Goal: Find specific page/section: Find specific page/section

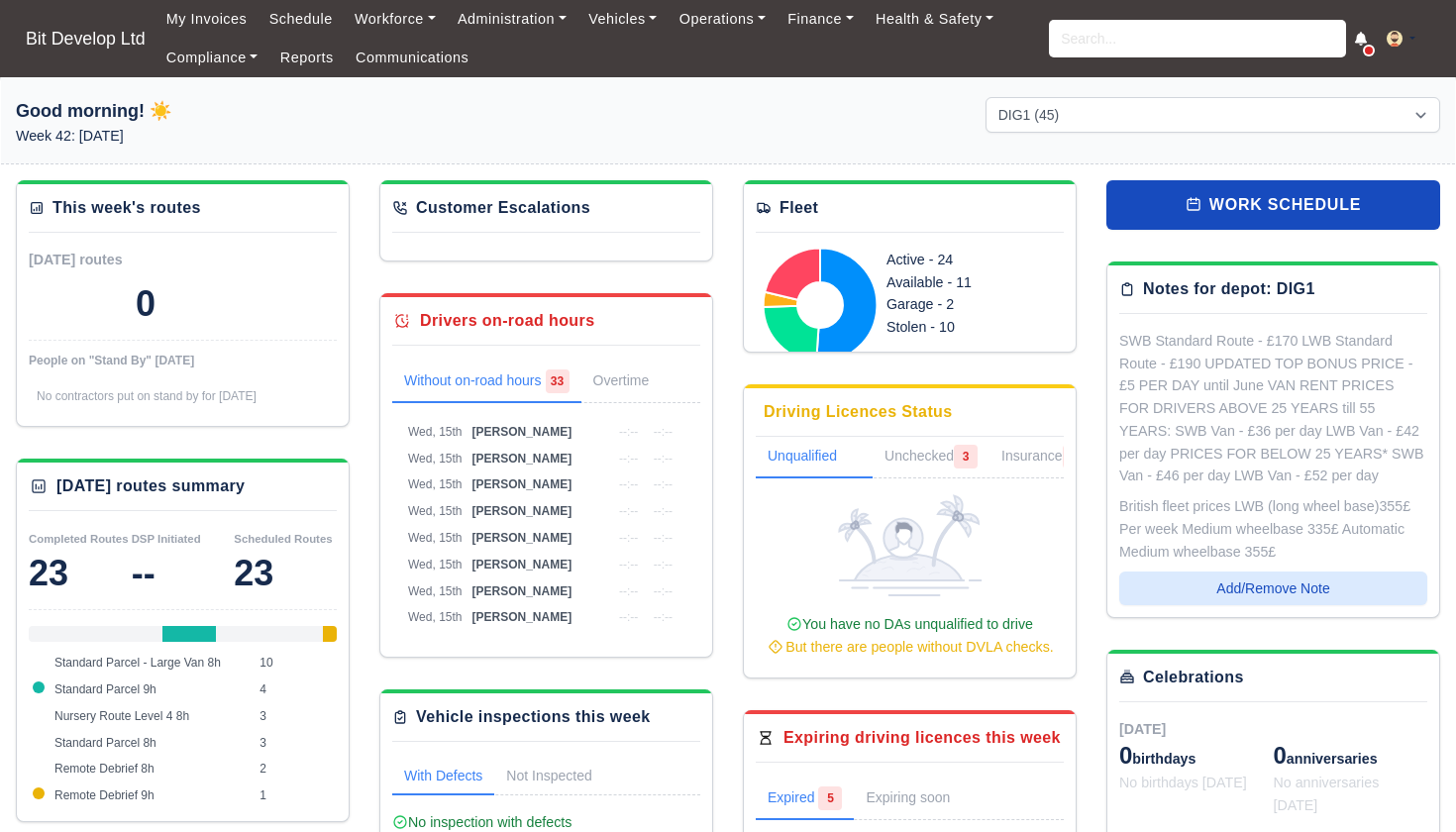
select select "2"
click at [1089, 45] on input "search" at bounding box center [1197, 39] width 297 height 38
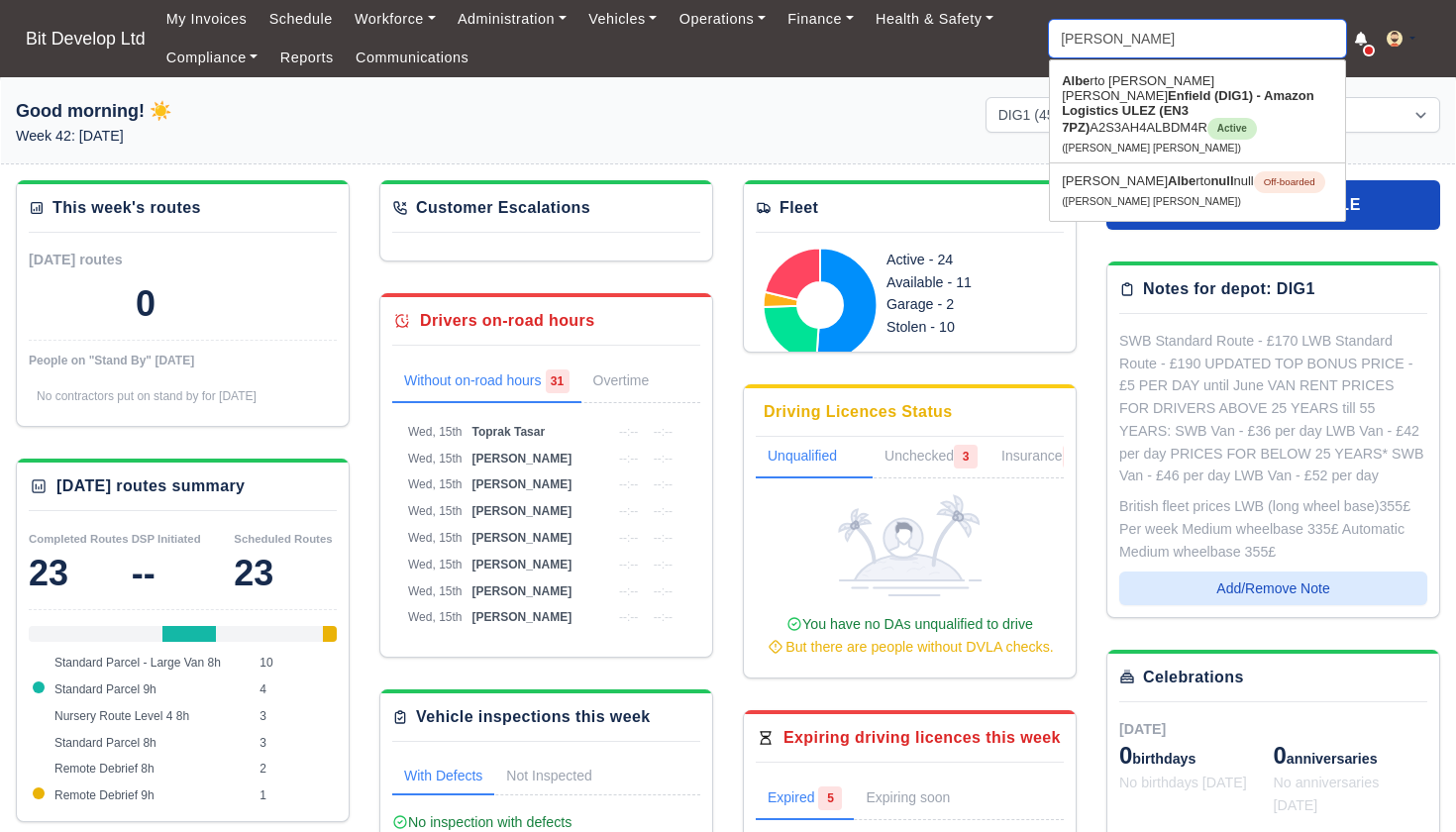
type input "ALBERTO"
type input "ALBERTO Mendes Moreira"
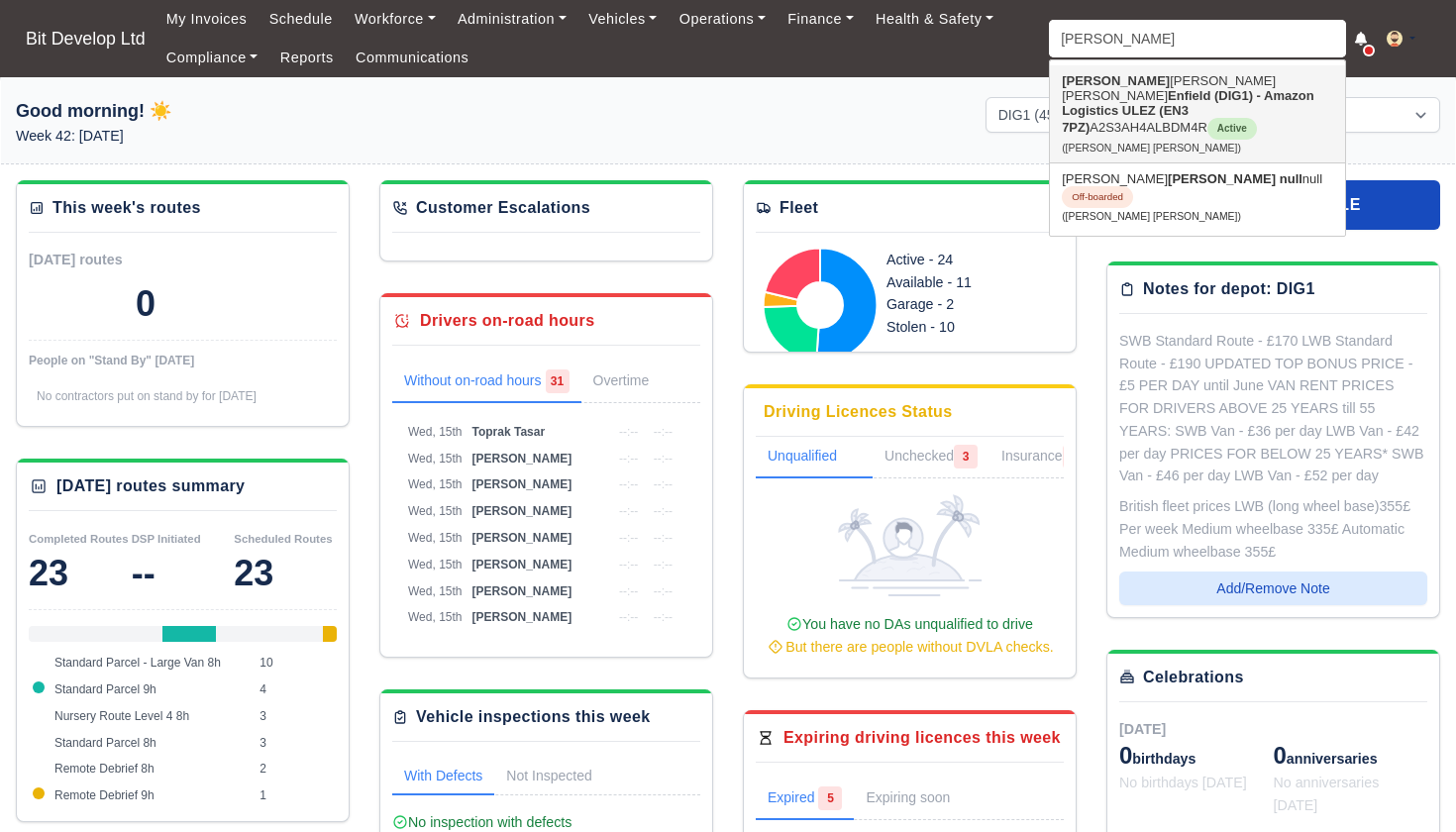
click at [1139, 103] on strong "Enfield (DIG1) - Amazon Logistics ULEZ (EN3 7PZ)" at bounding box center [1187, 111] width 253 height 47
type input "[PERSON_NAME] [PERSON_NAME]"
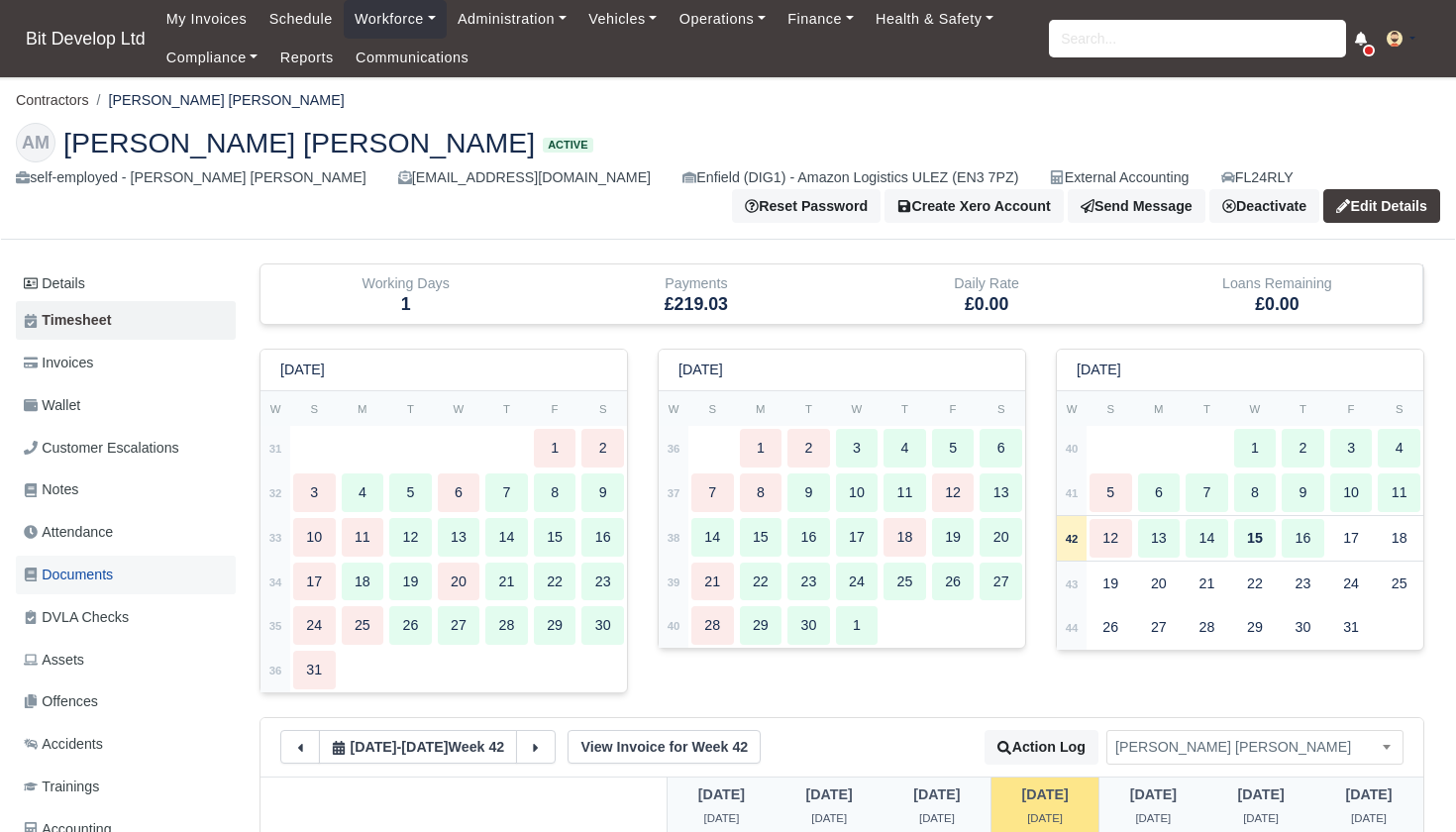
click at [94, 581] on link "Documents" at bounding box center [126, 575] width 220 height 39
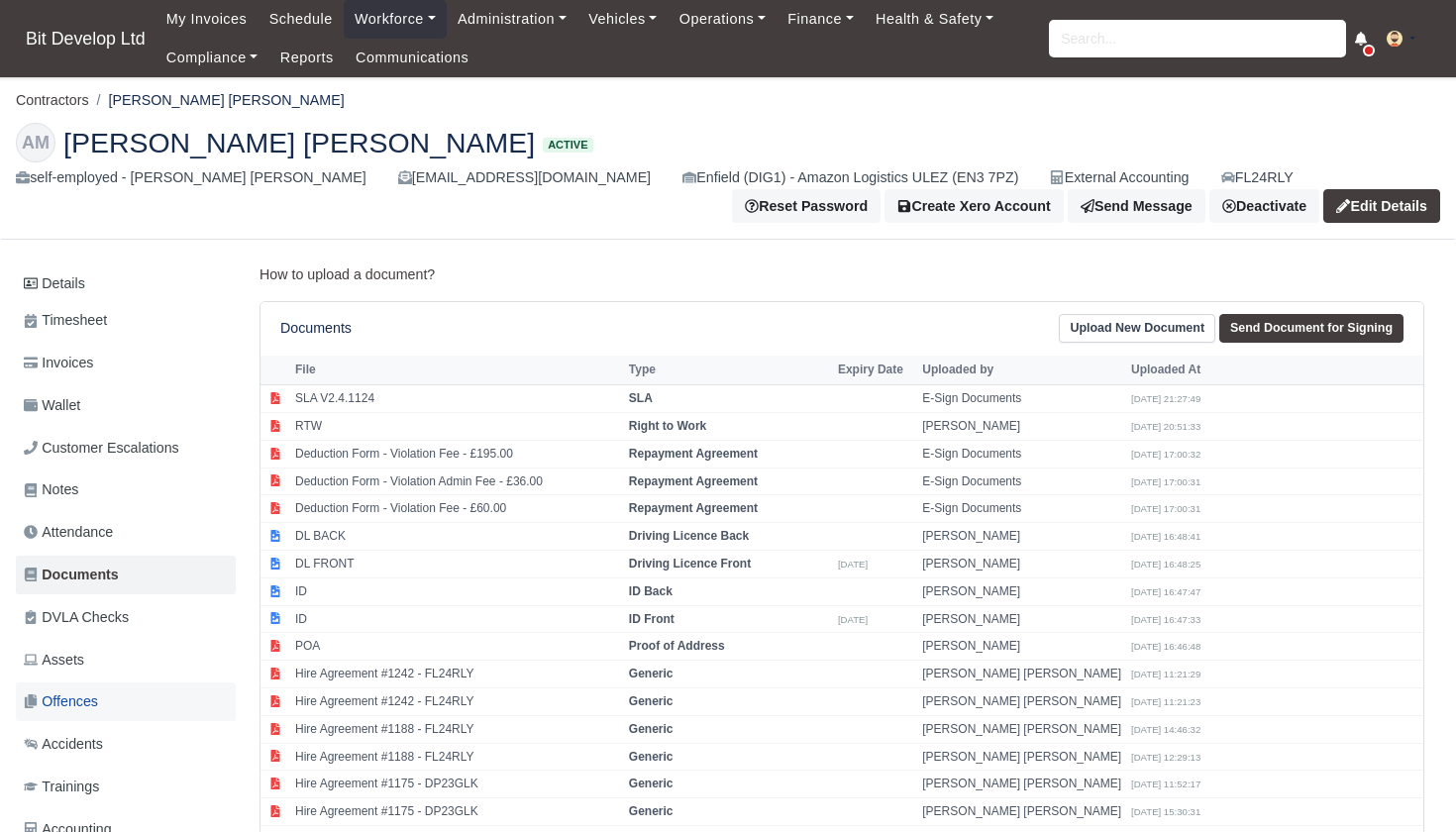
click at [86, 701] on span "Offences" at bounding box center [60, 701] width 74 height 23
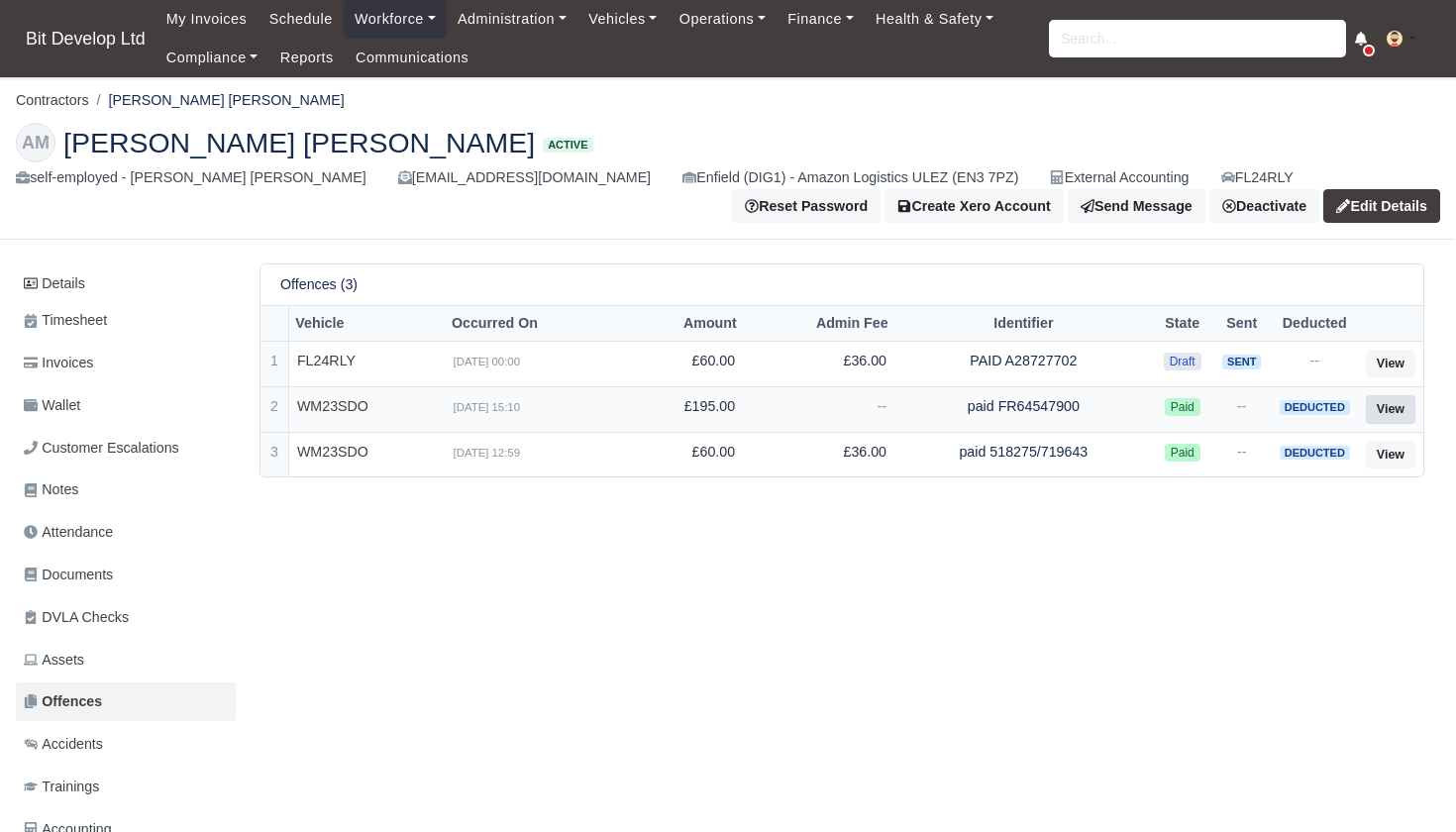
click at [1385, 408] on link "View" at bounding box center [1391, 410] width 50 height 29
click at [97, 402] on link "Wallet" at bounding box center [126, 406] width 220 height 39
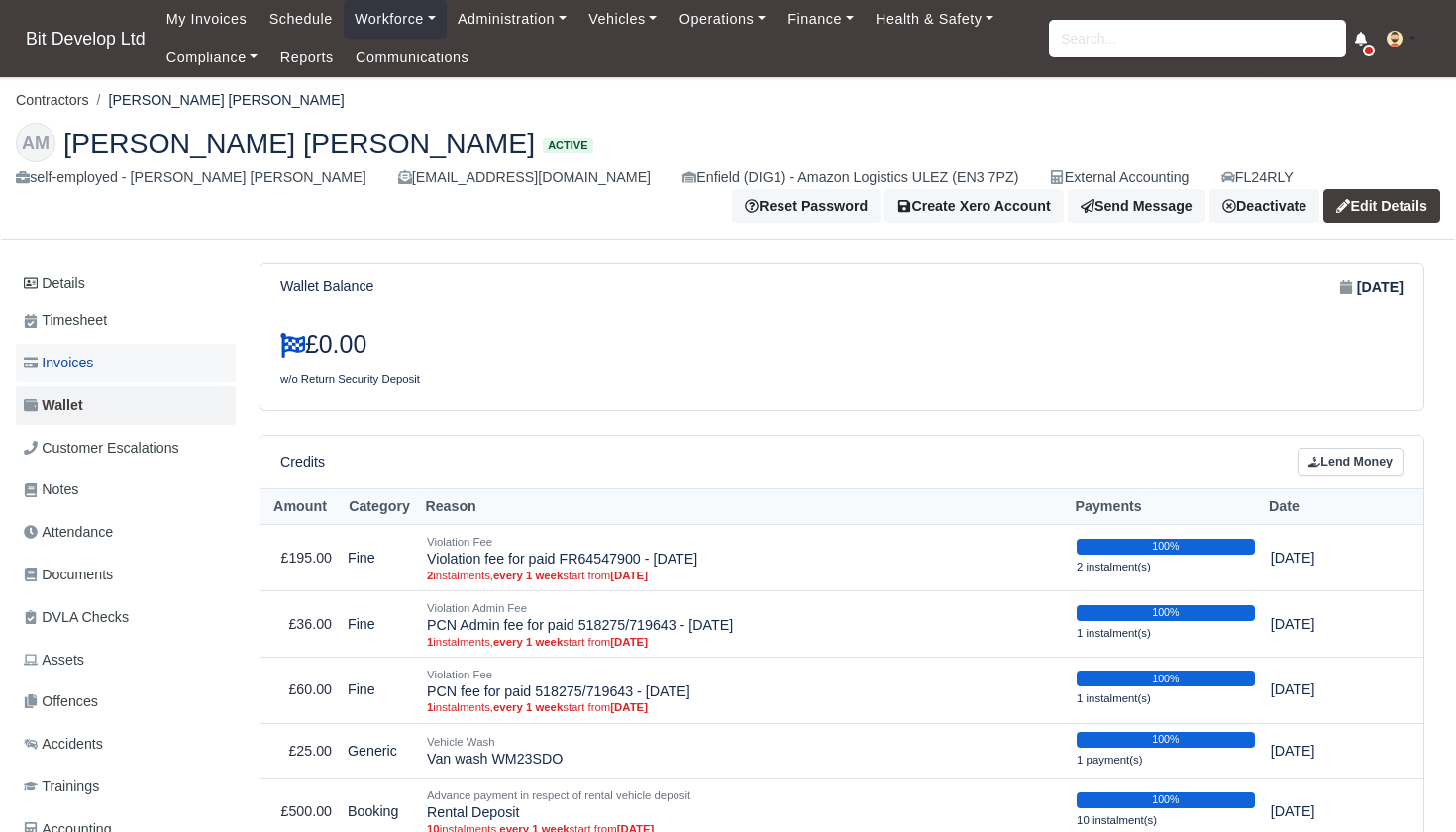
click at [71, 352] on span "Invoices" at bounding box center [58, 363] width 69 height 23
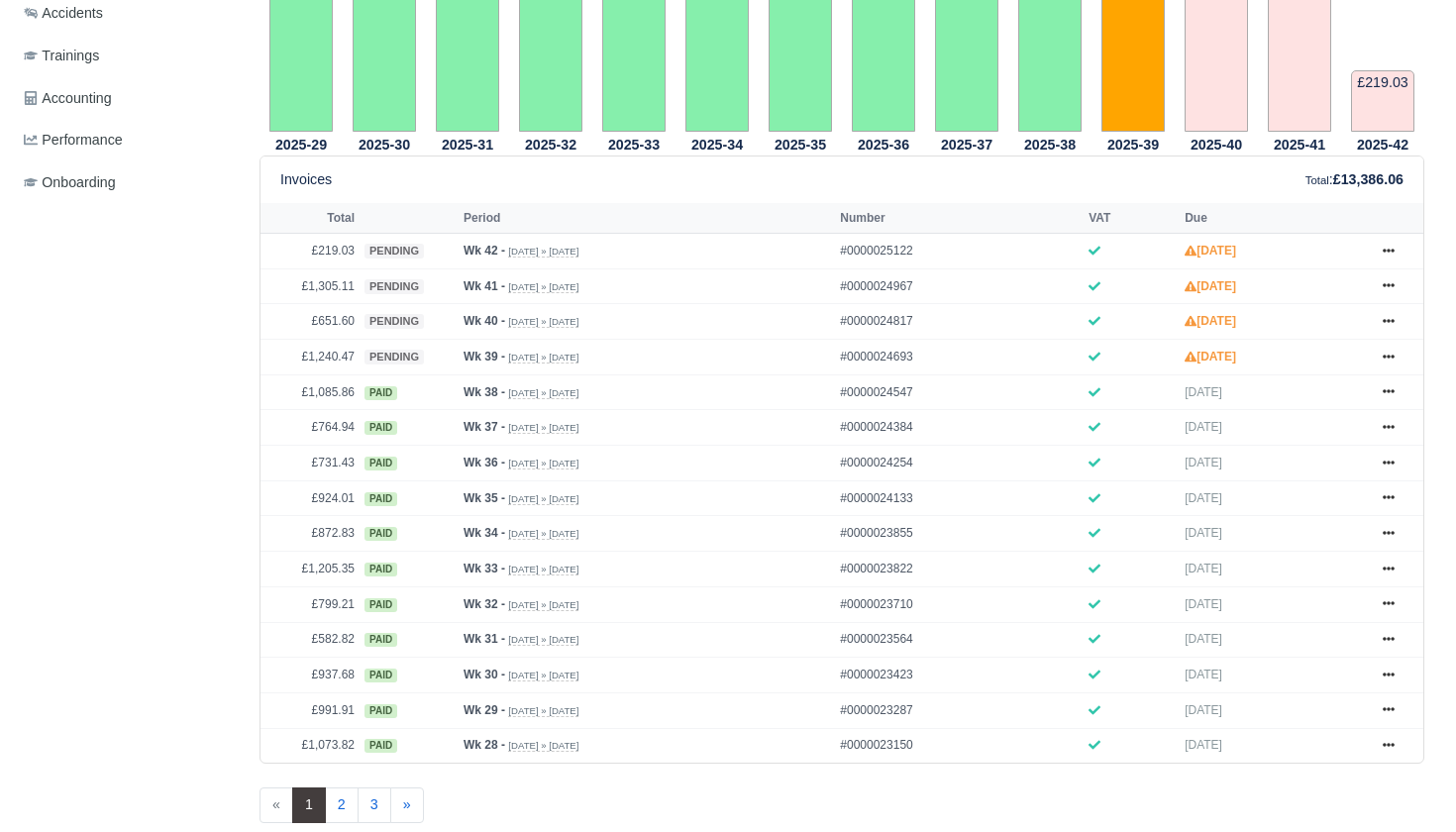
scroll to position [830, 0]
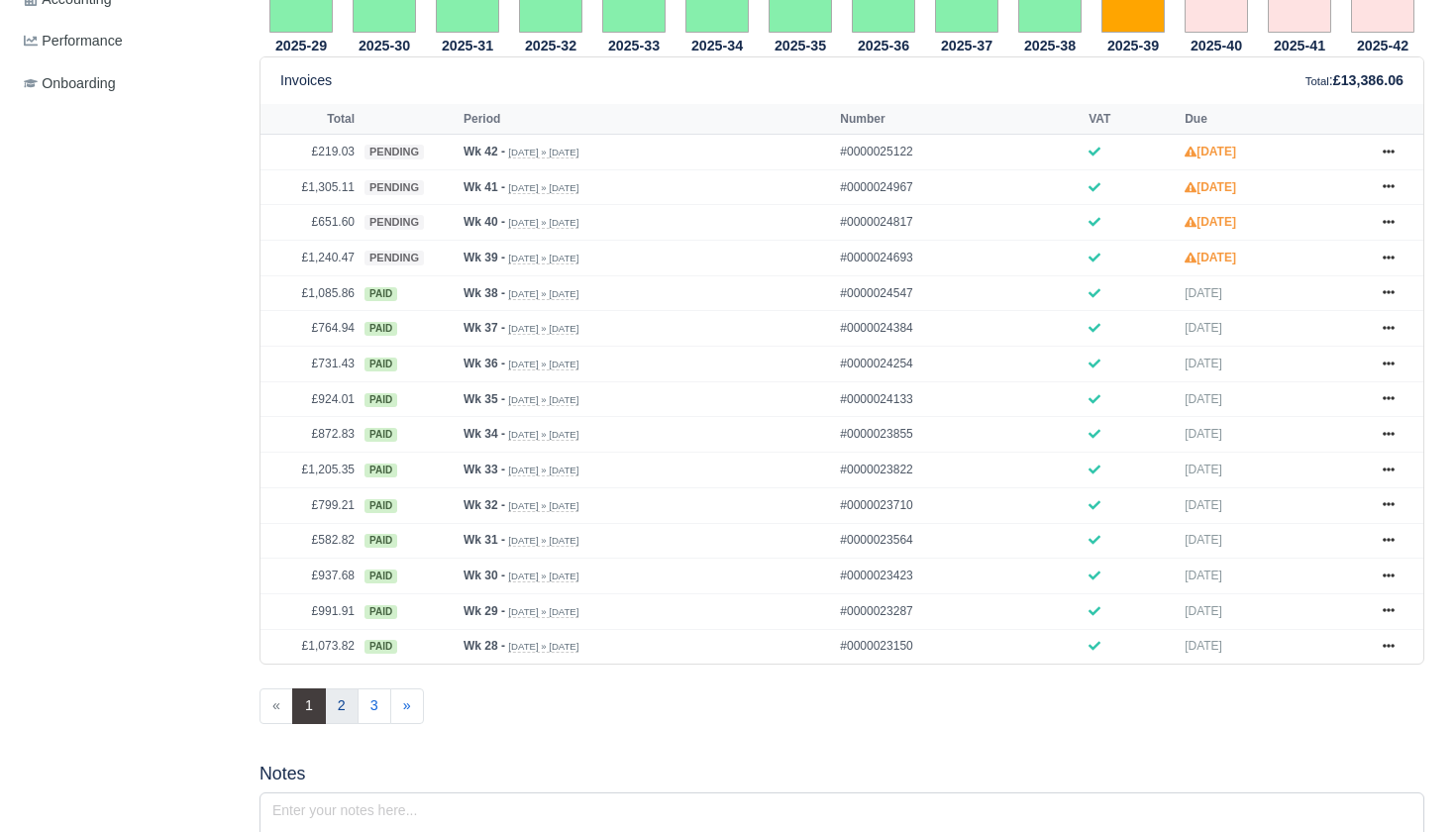
click at [344, 724] on link "2" at bounding box center [342, 706] width 34 height 36
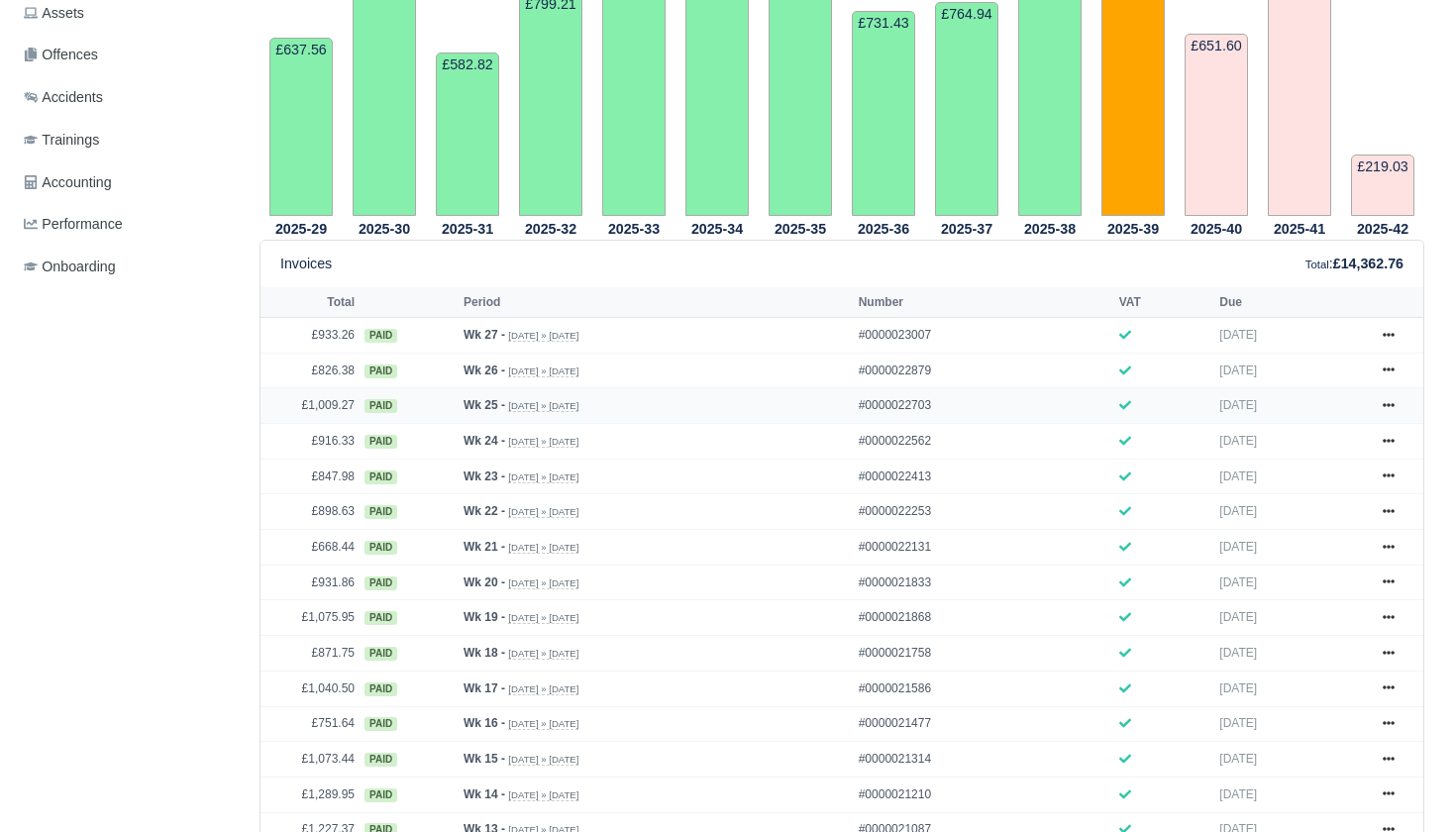
scroll to position [648, 0]
click at [1393, 587] on icon at bounding box center [1389, 581] width 12 height 12
click at [1318, 638] on link "Show Invoice" at bounding box center [1314, 618] width 176 height 42
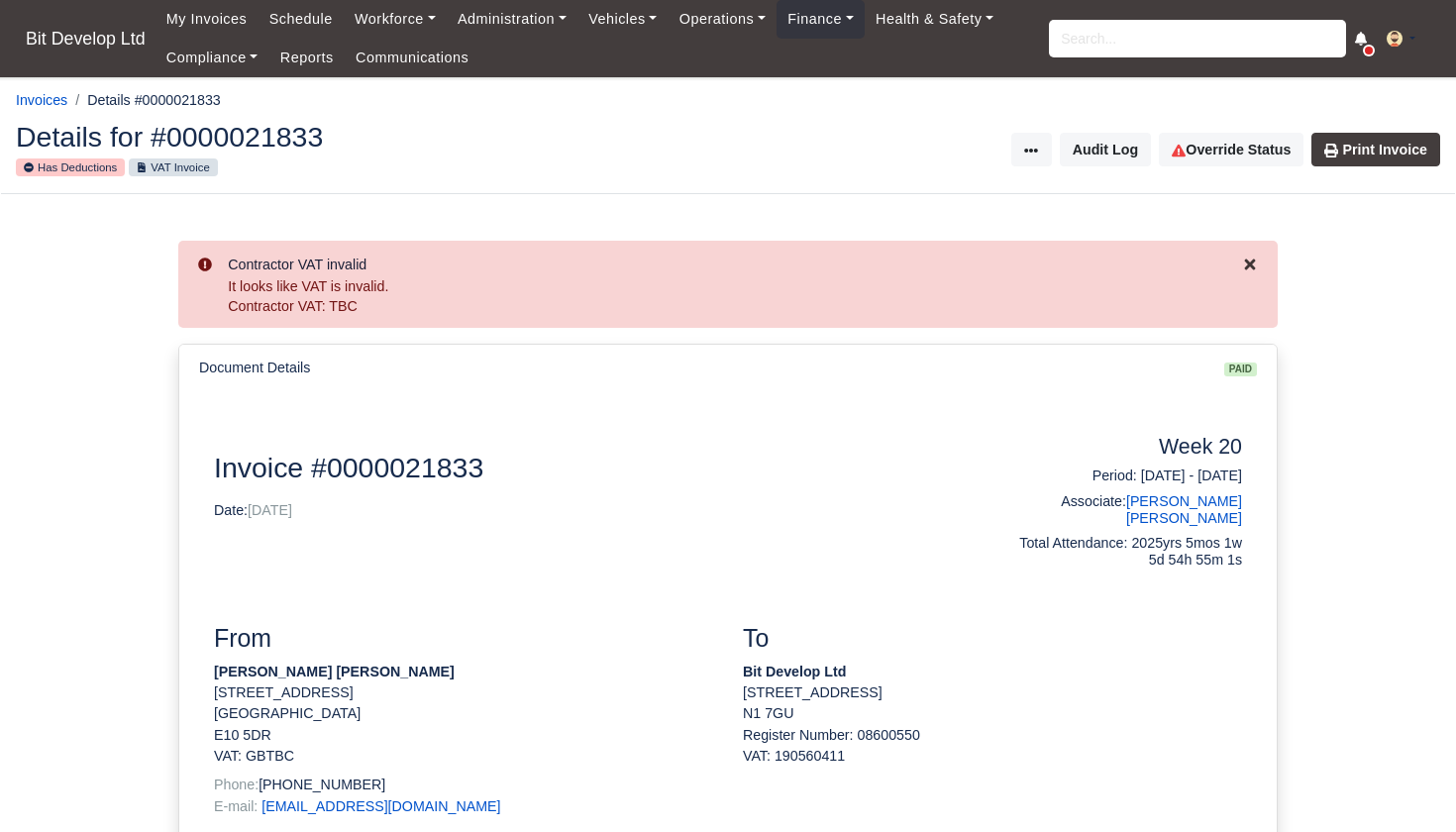
click at [1249, 265] on icon "Close" at bounding box center [1250, 264] width 11 height 11
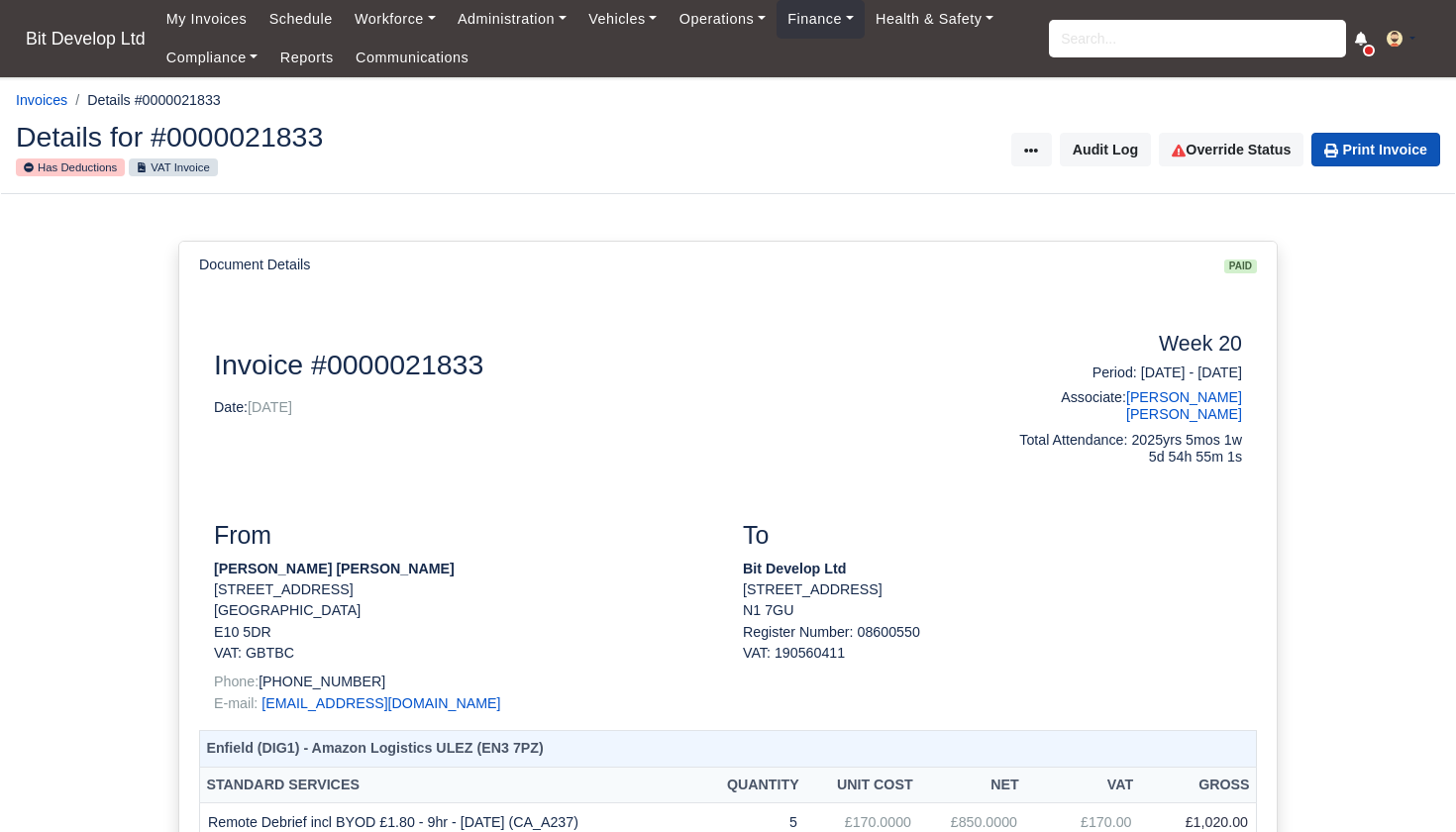
click at [1371, 148] on link "Print Invoice" at bounding box center [1376, 150] width 129 height 34
click at [1111, 36] on input "search" at bounding box center [1197, 39] width 297 height 38
click at [1135, 46] on input "search" at bounding box center [1197, 39] width 297 height 38
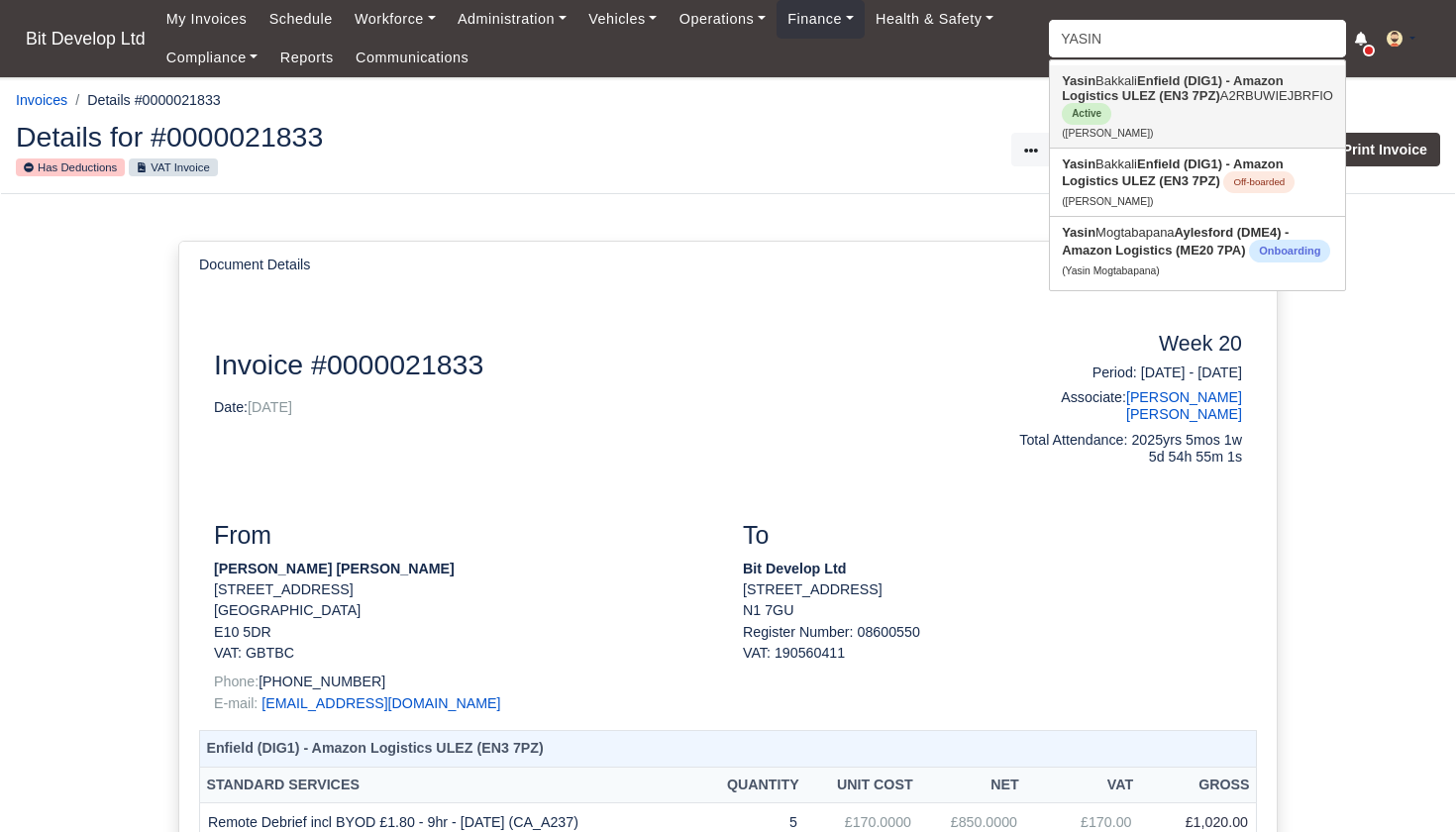
click at [1161, 100] on strong "Enfield (DIG1) - Amazon Logistics ULEZ (EN3 7PZ)" at bounding box center [1172, 88] width 221 height 30
type input "[PERSON_NAME]"
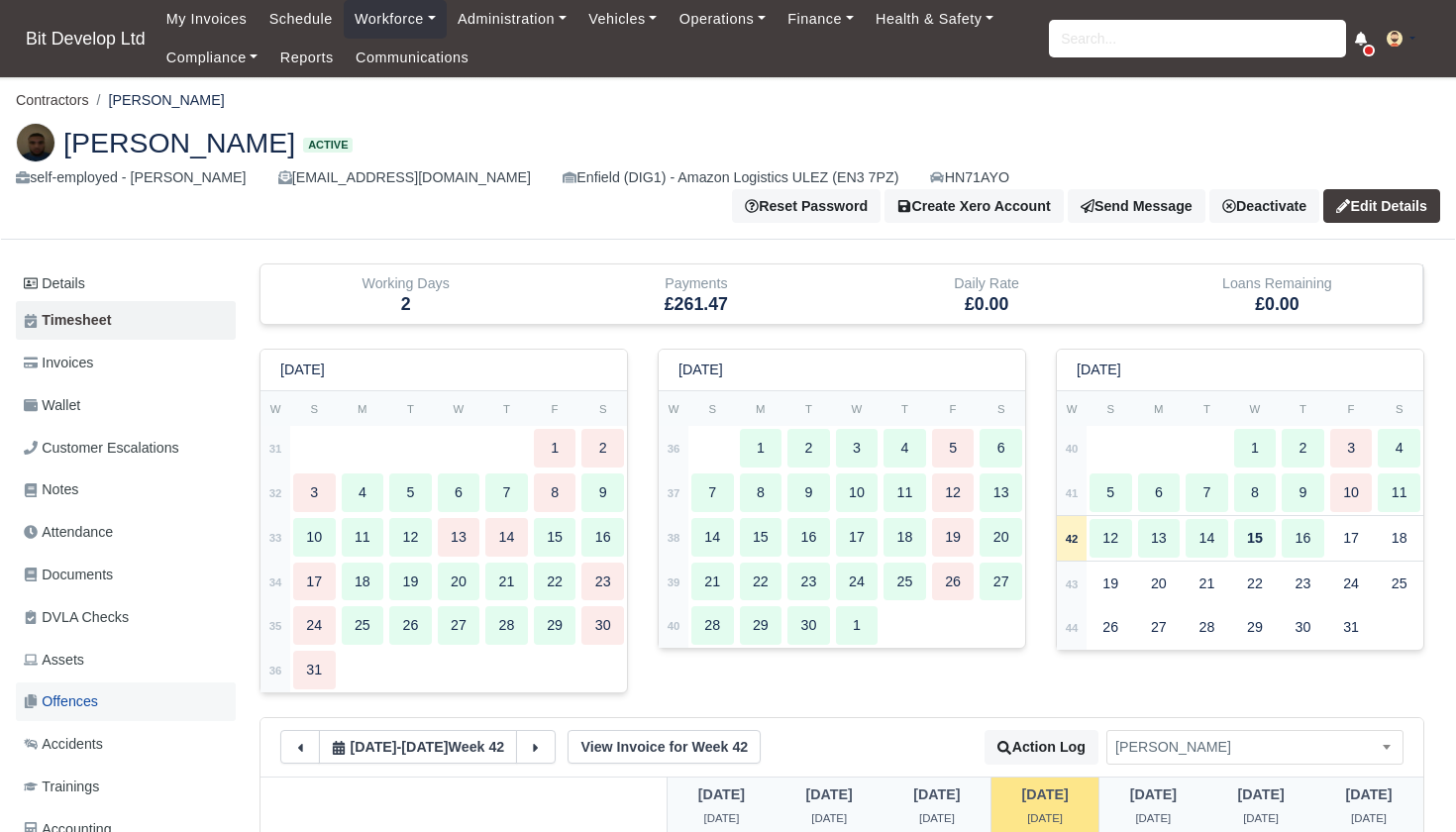
click at [79, 690] on span "Offences" at bounding box center [60, 701] width 74 height 23
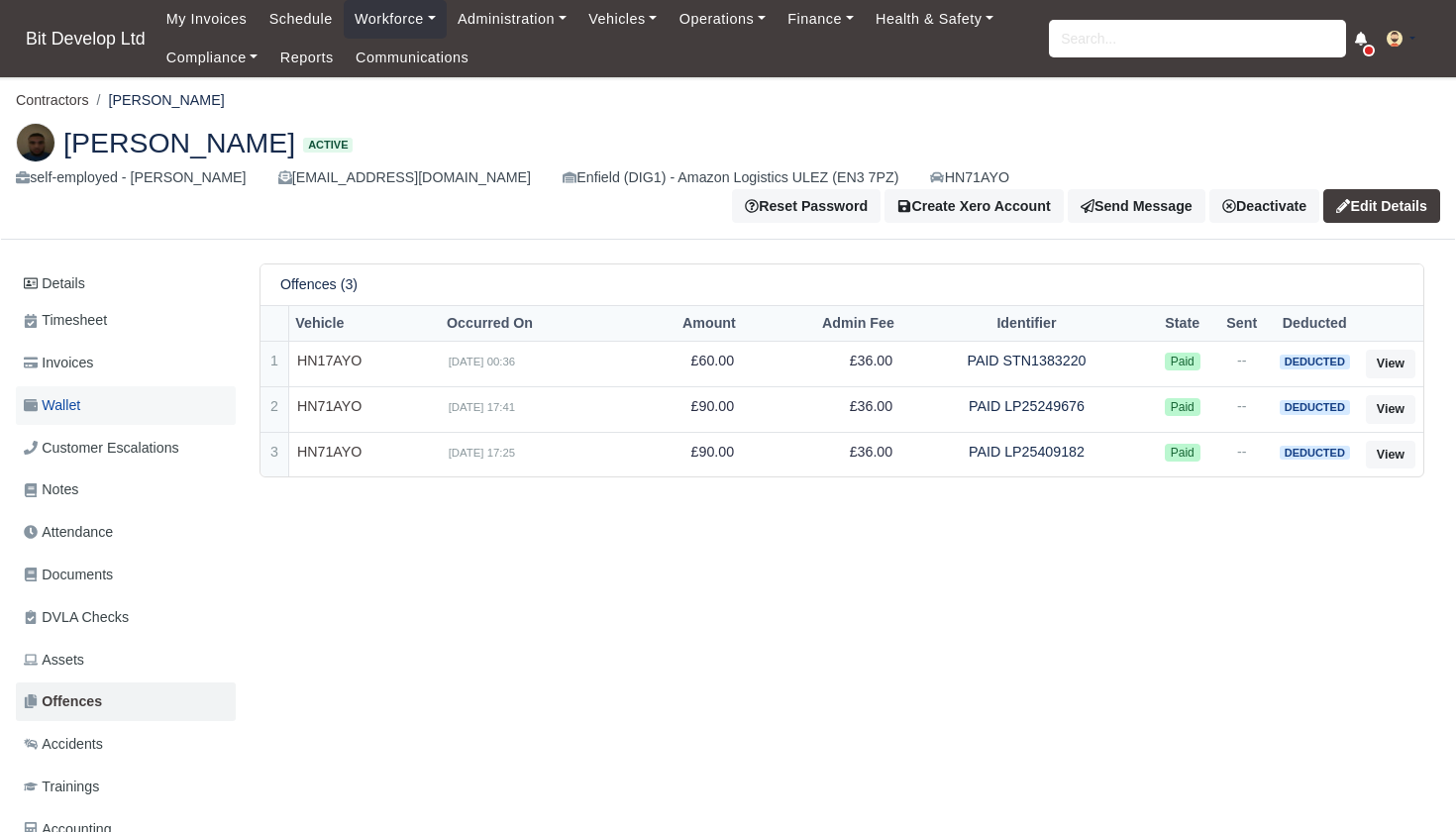
click at [102, 387] on link "Wallet" at bounding box center [126, 406] width 220 height 39
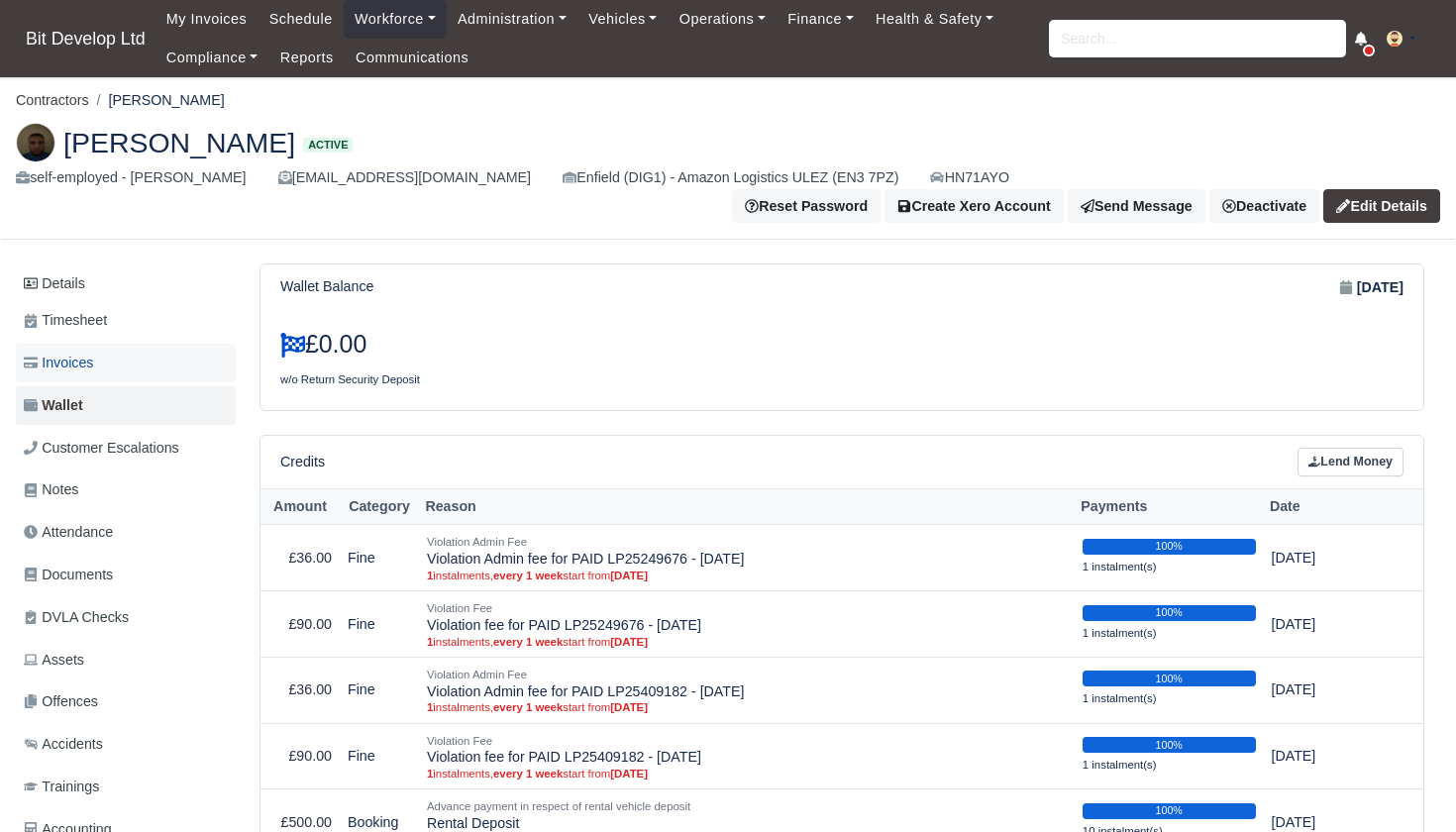
click at [93, 352] on span "Invoices" at bounding box center [58, 363] width 69 height 23
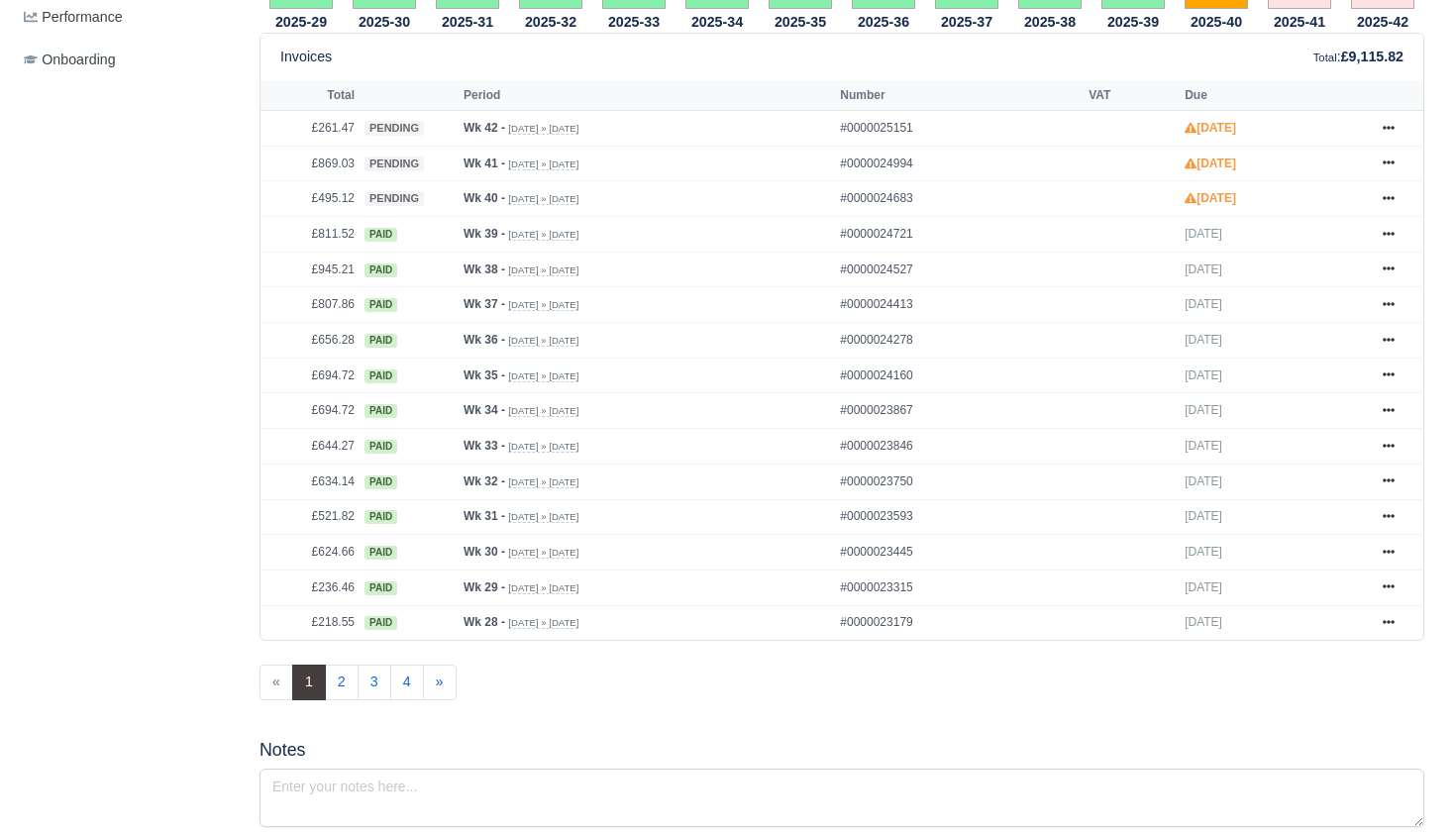
scroll to position [874, 0]
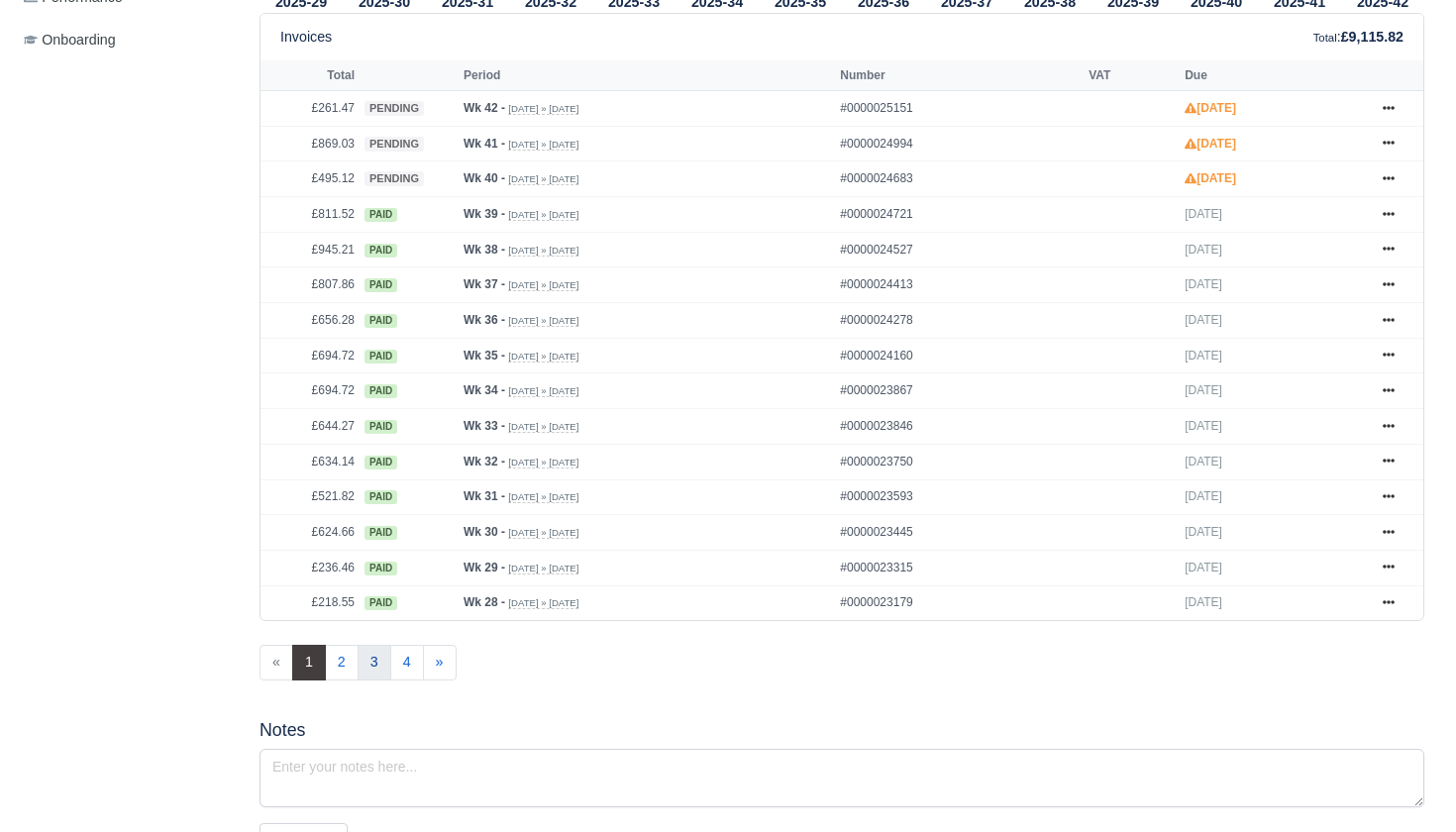
click at [374, 676] on link "3" at bounding box center [375, 662] width 34 height 36
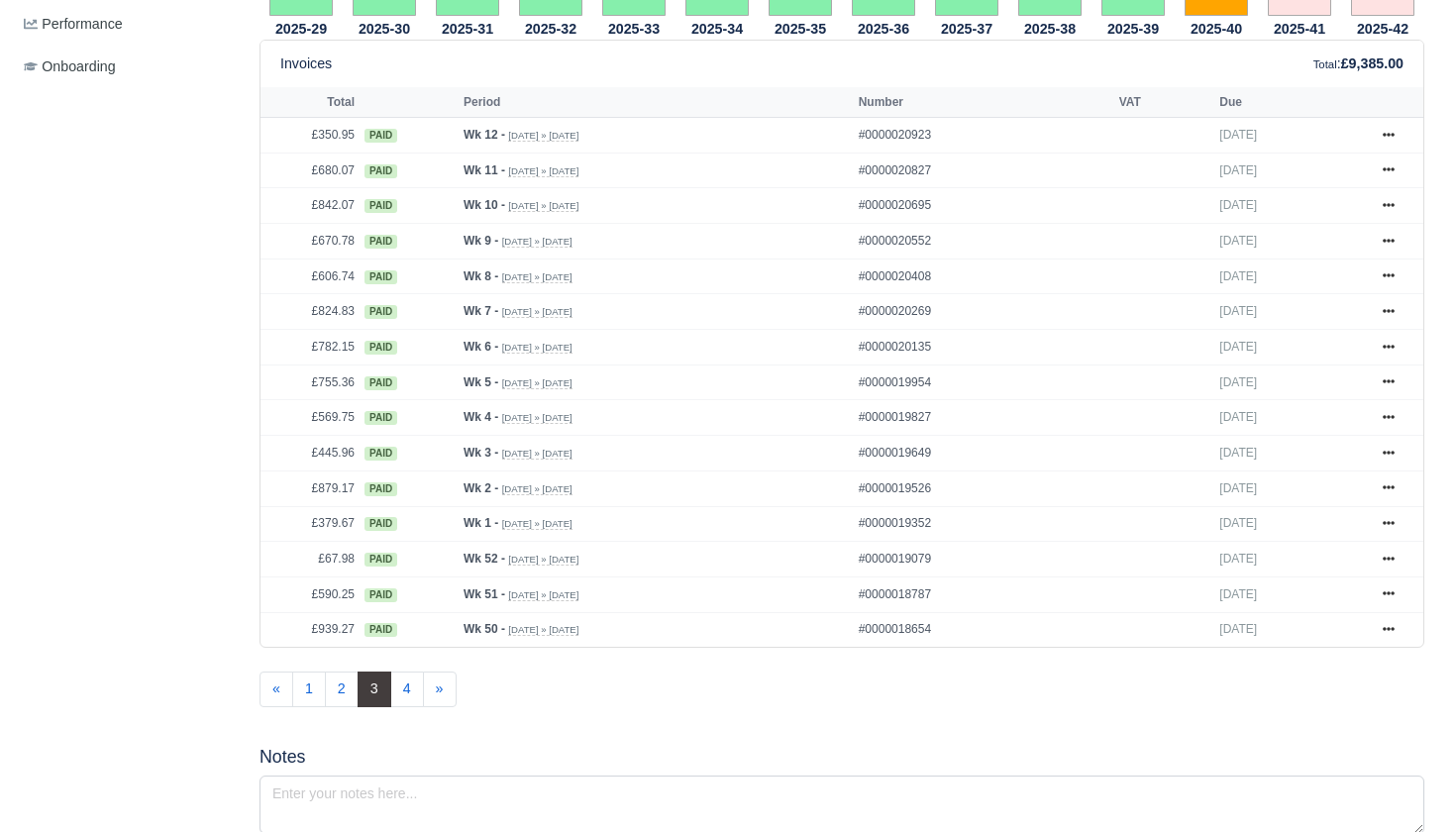
scroll to position [851, 0]
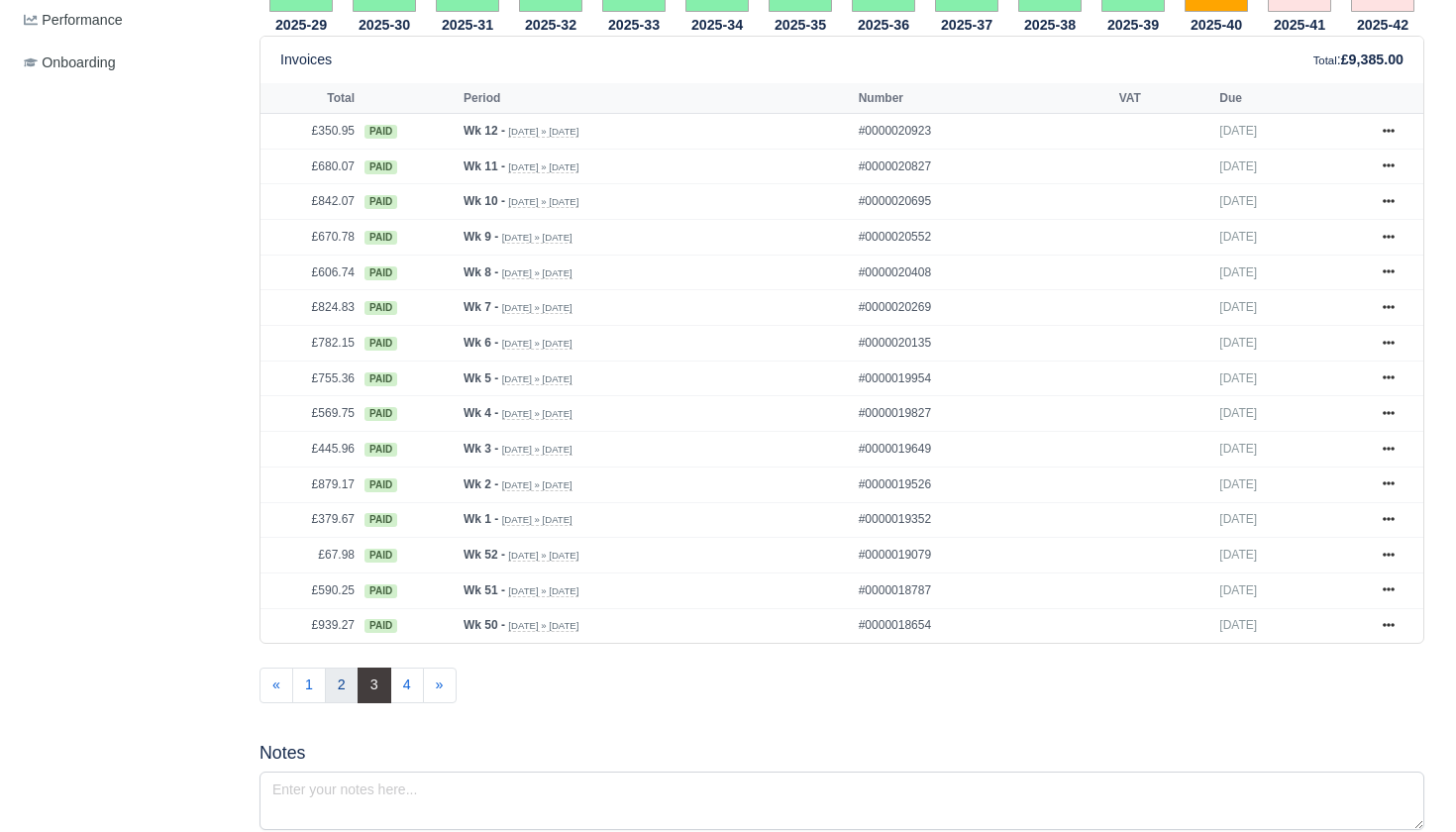
click at [340, 700] on link "2" at bounding box center [342, 685] width 34 height 36
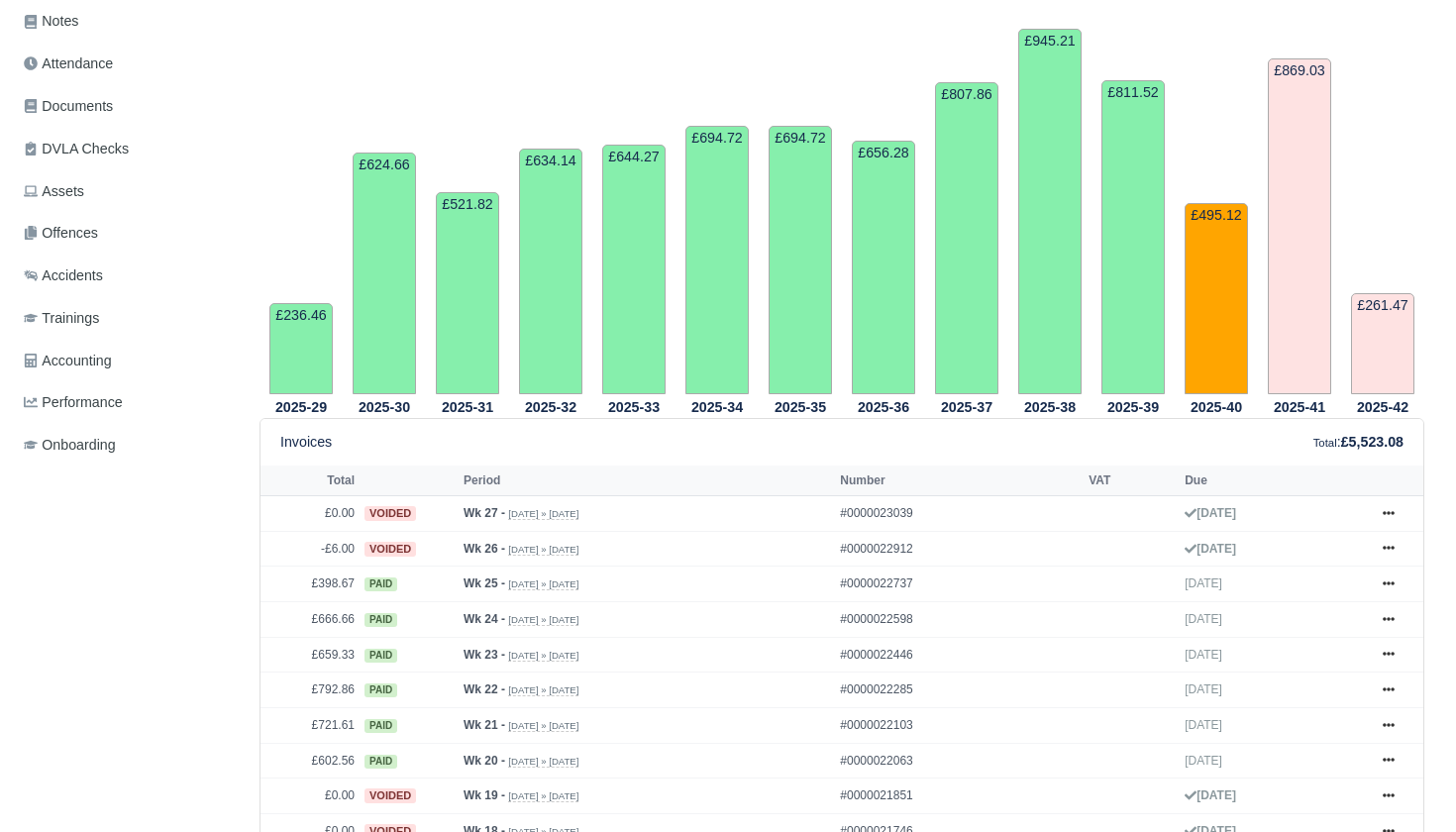
scroll to position [835, 0]
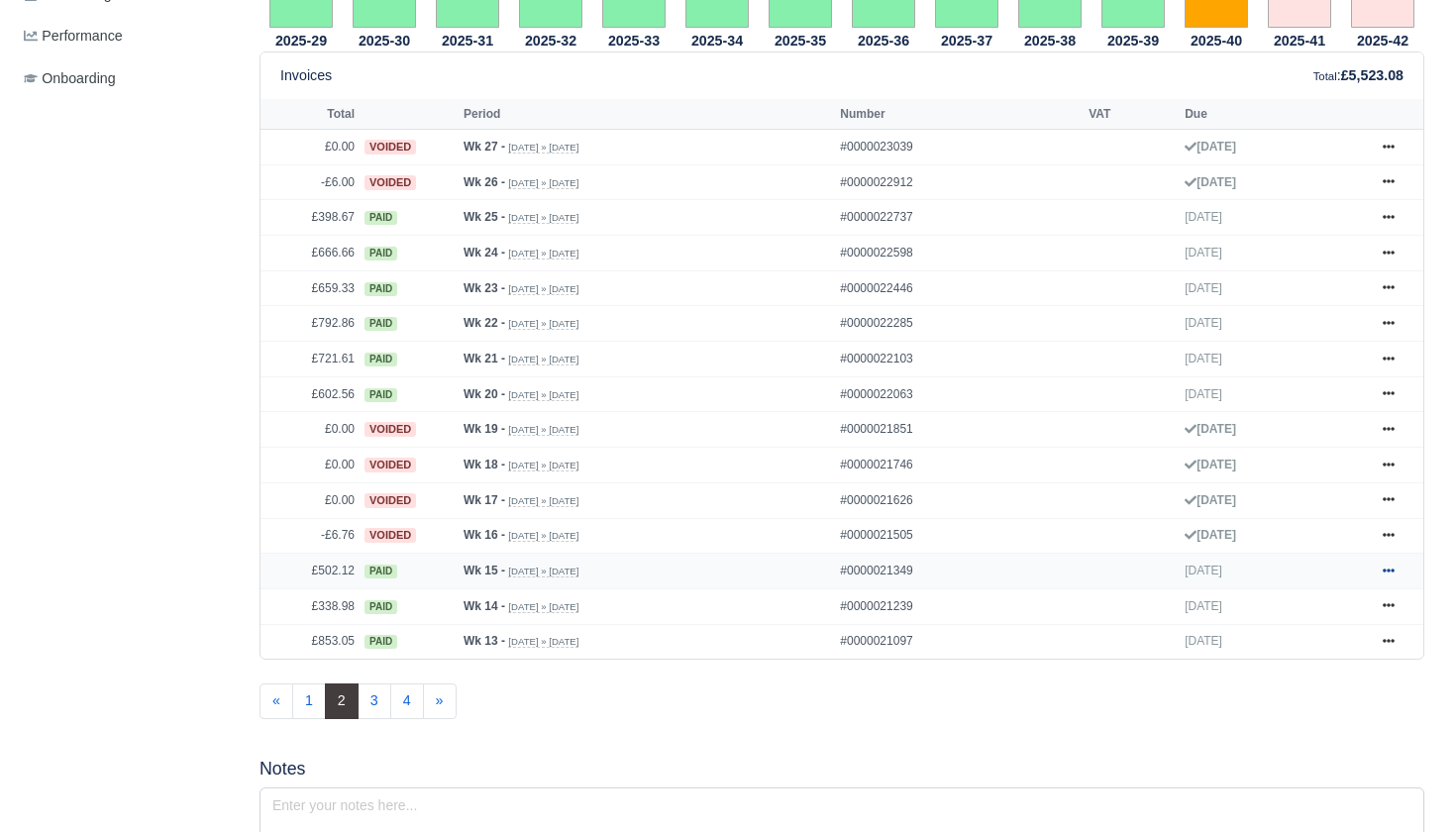
click at [1391, 577] on icon at bounding box center [1389, 571] width 12 height 12
click at [1325, 619] on link "Show Invoice" at bounding box center [1314, 607] width 176 height 42
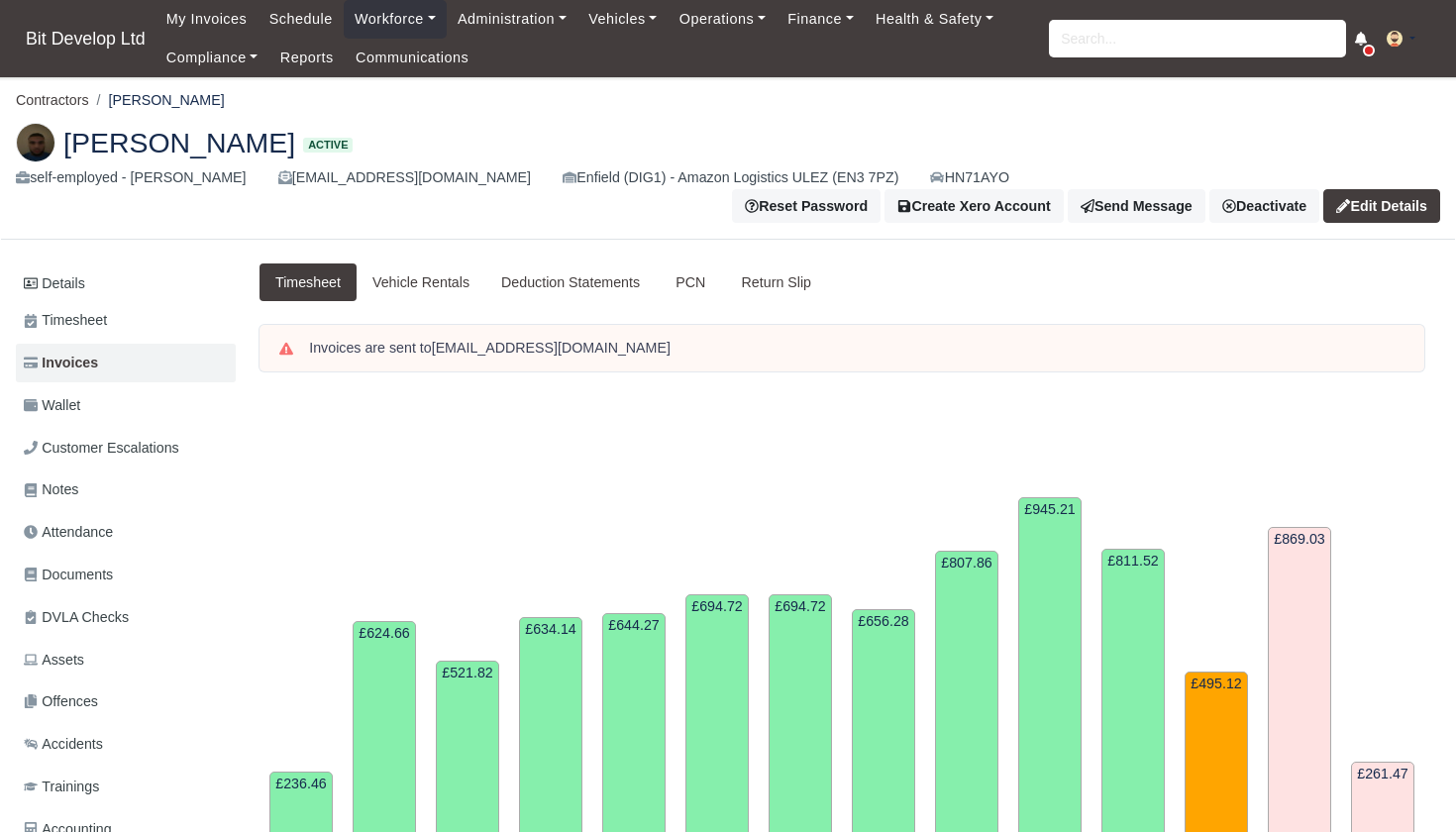
scroll to position [835, 0]
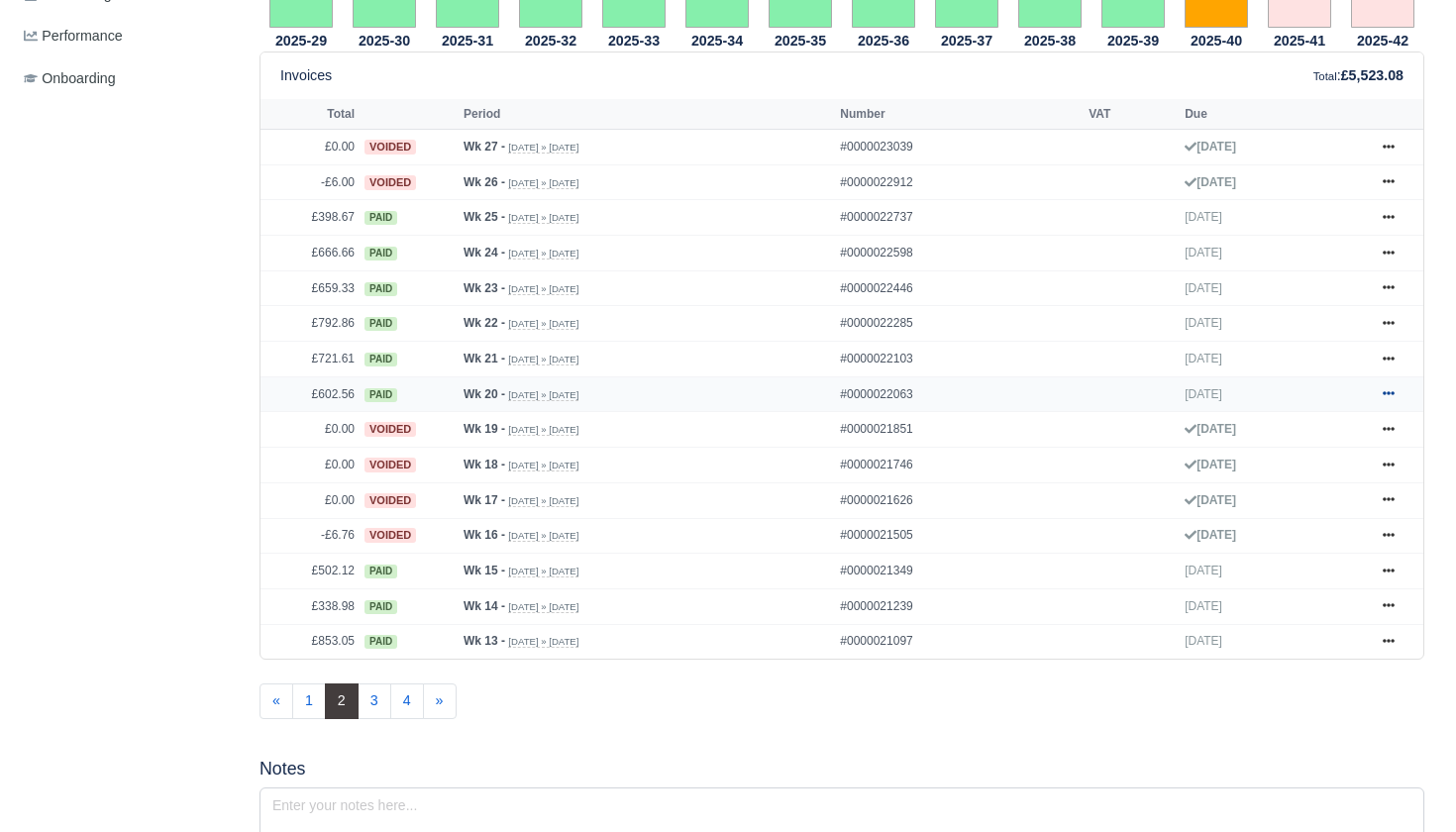
click at [1385, 400] on icon at bounding box center [1389, 394] width 12 height 12
click at [1326, 440] on link "Show Invoice" at bounding box center [1314, 430] width 176 height 42
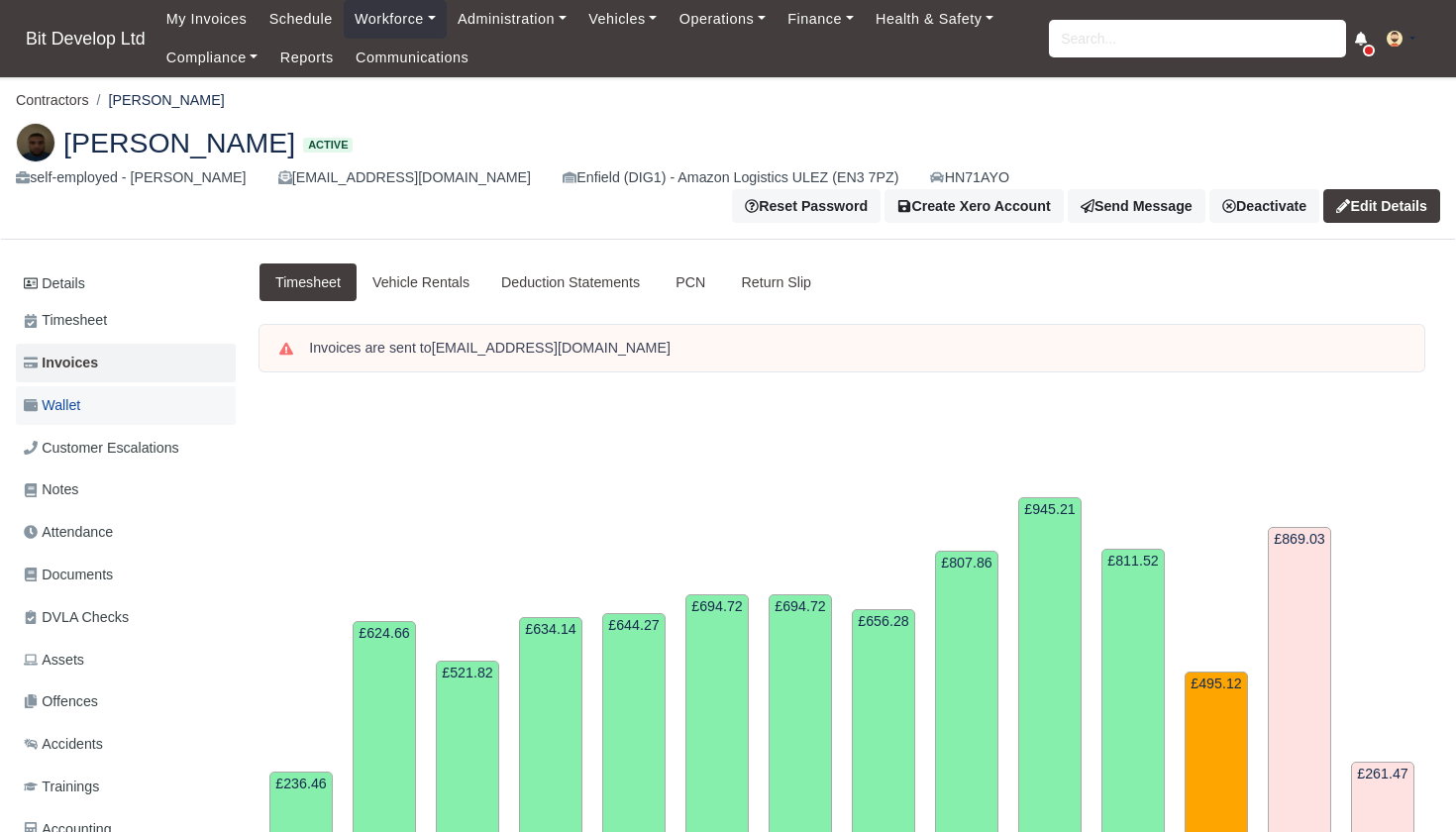
click at [93, 392] on link "Wallet" at bounding box center [126, 406] width 220 height 39
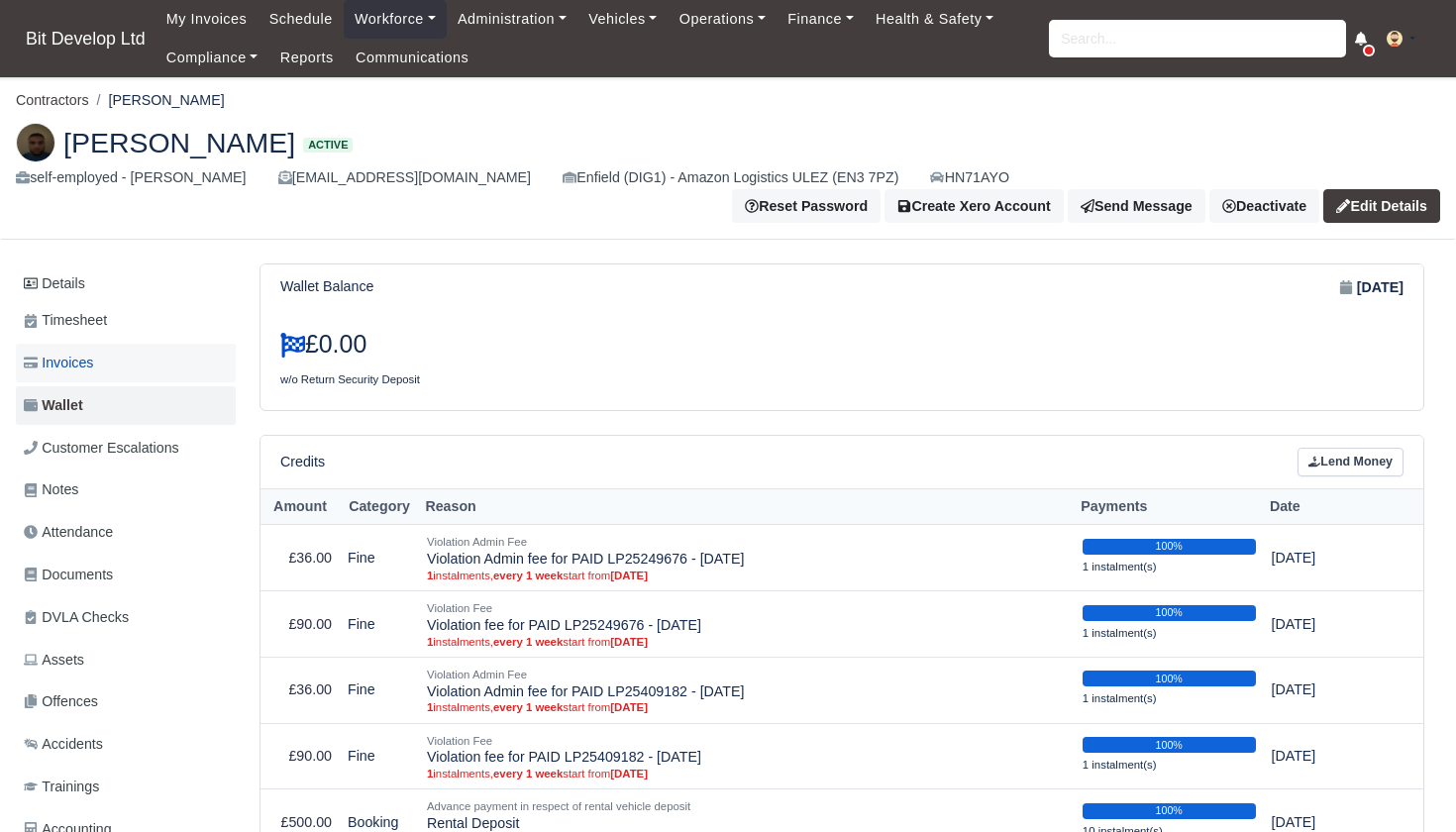
click at [78, 352] on span "Invoices" at bounding box center [58, 363] width 69 height 23
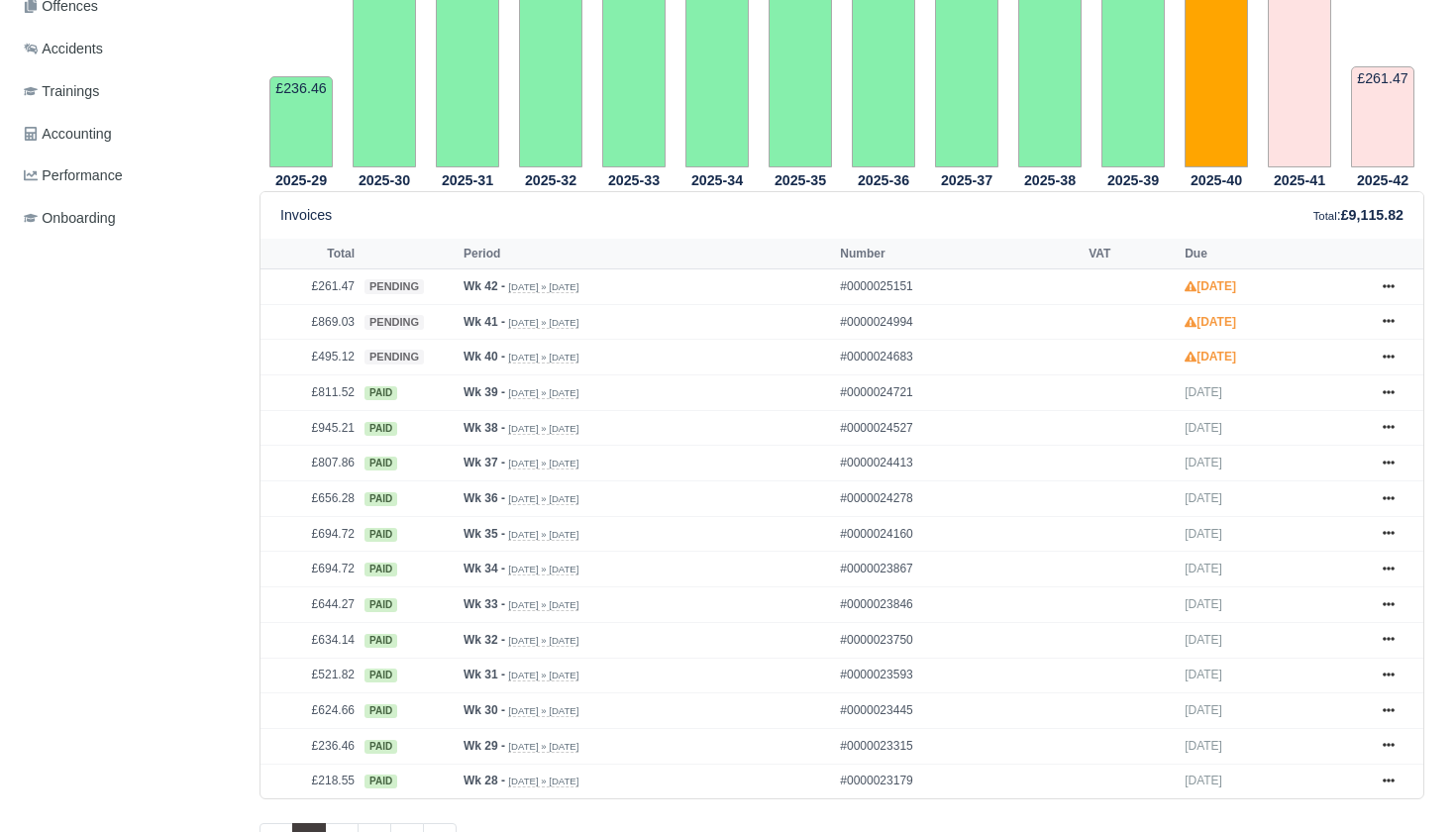
scroll to position [1095, 0]
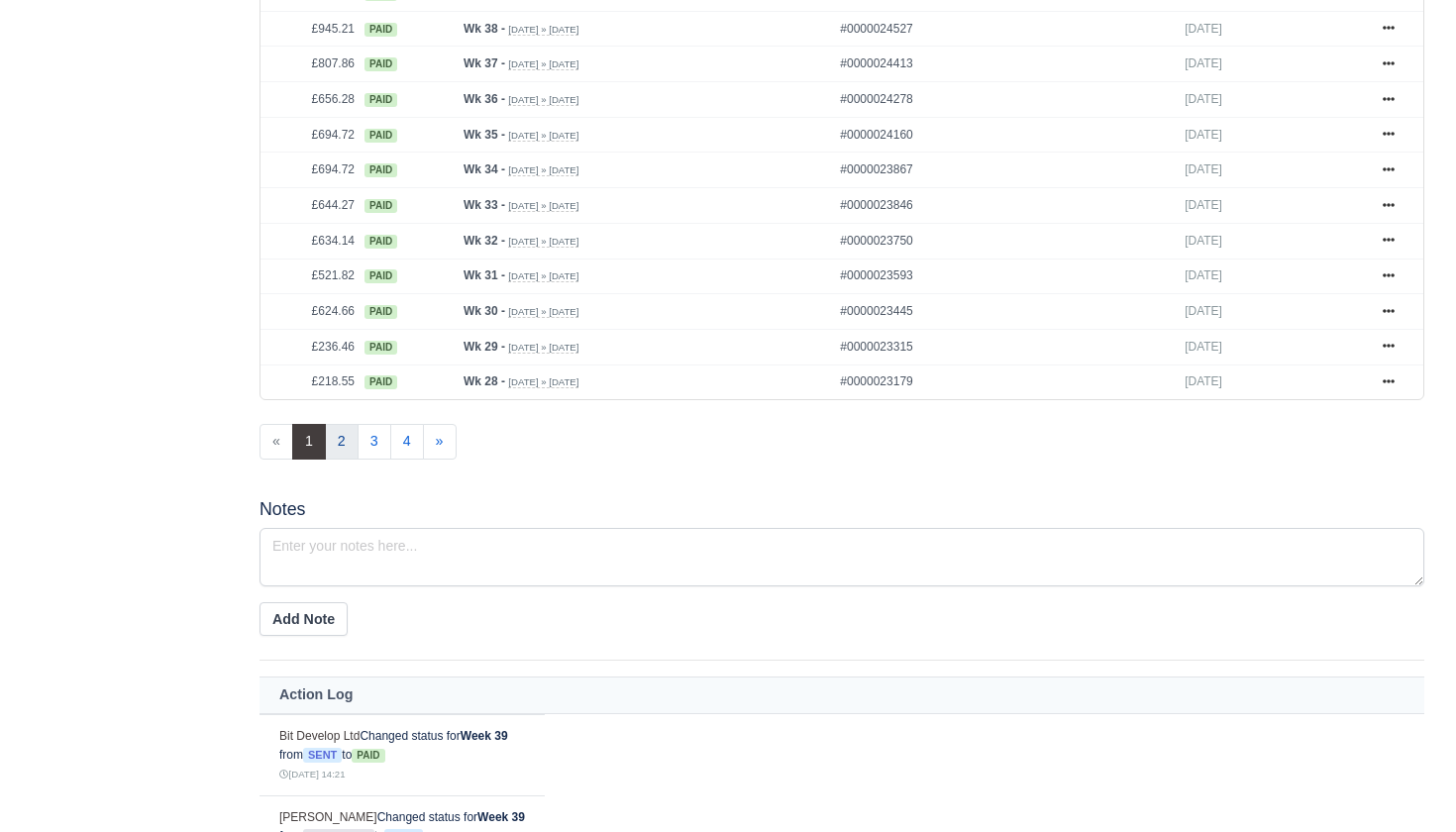
click at [339, 460] on link "2" at bounding box center [342, 442] width 34 height 36
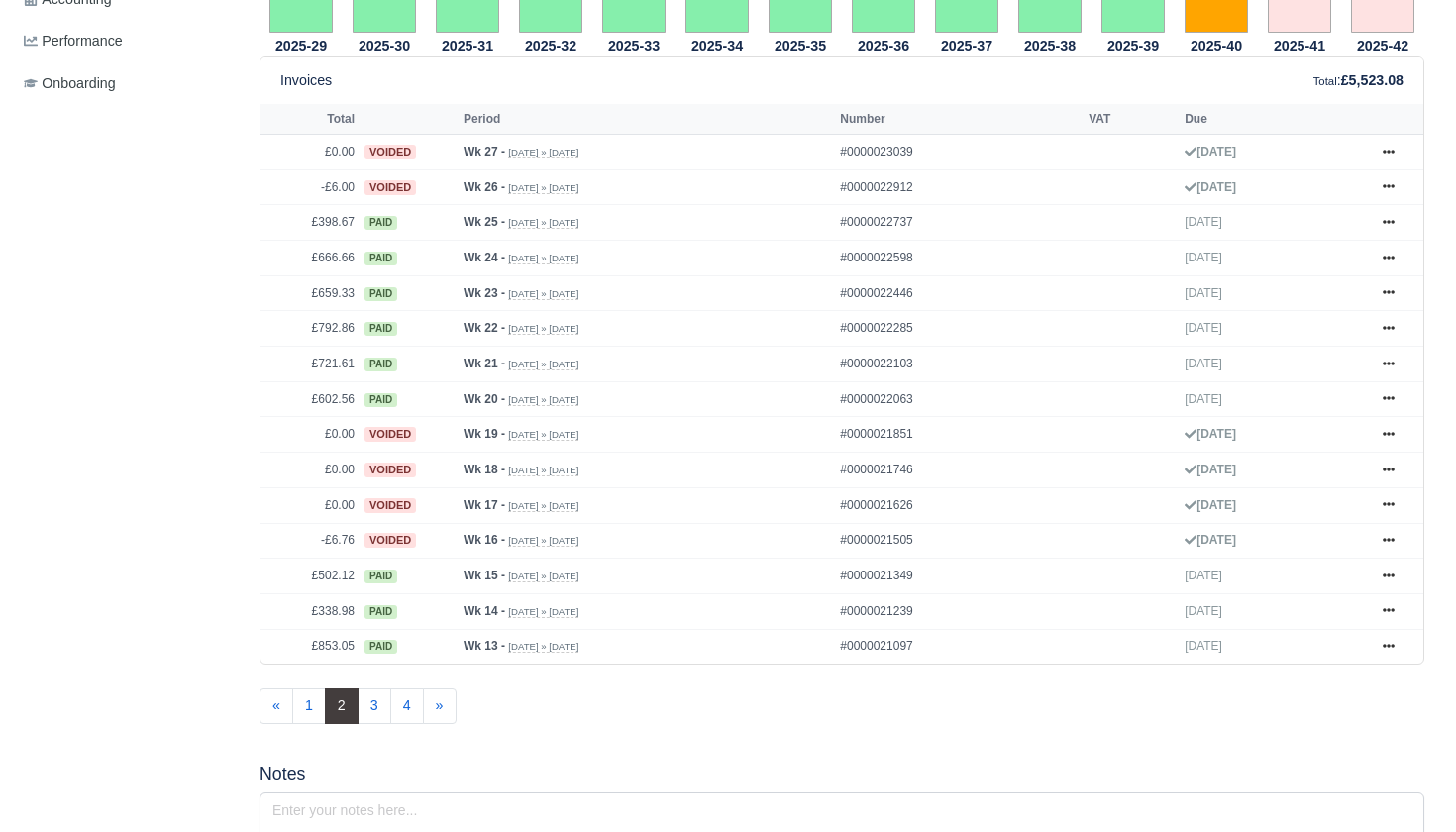
scroll to position [1079, 0]
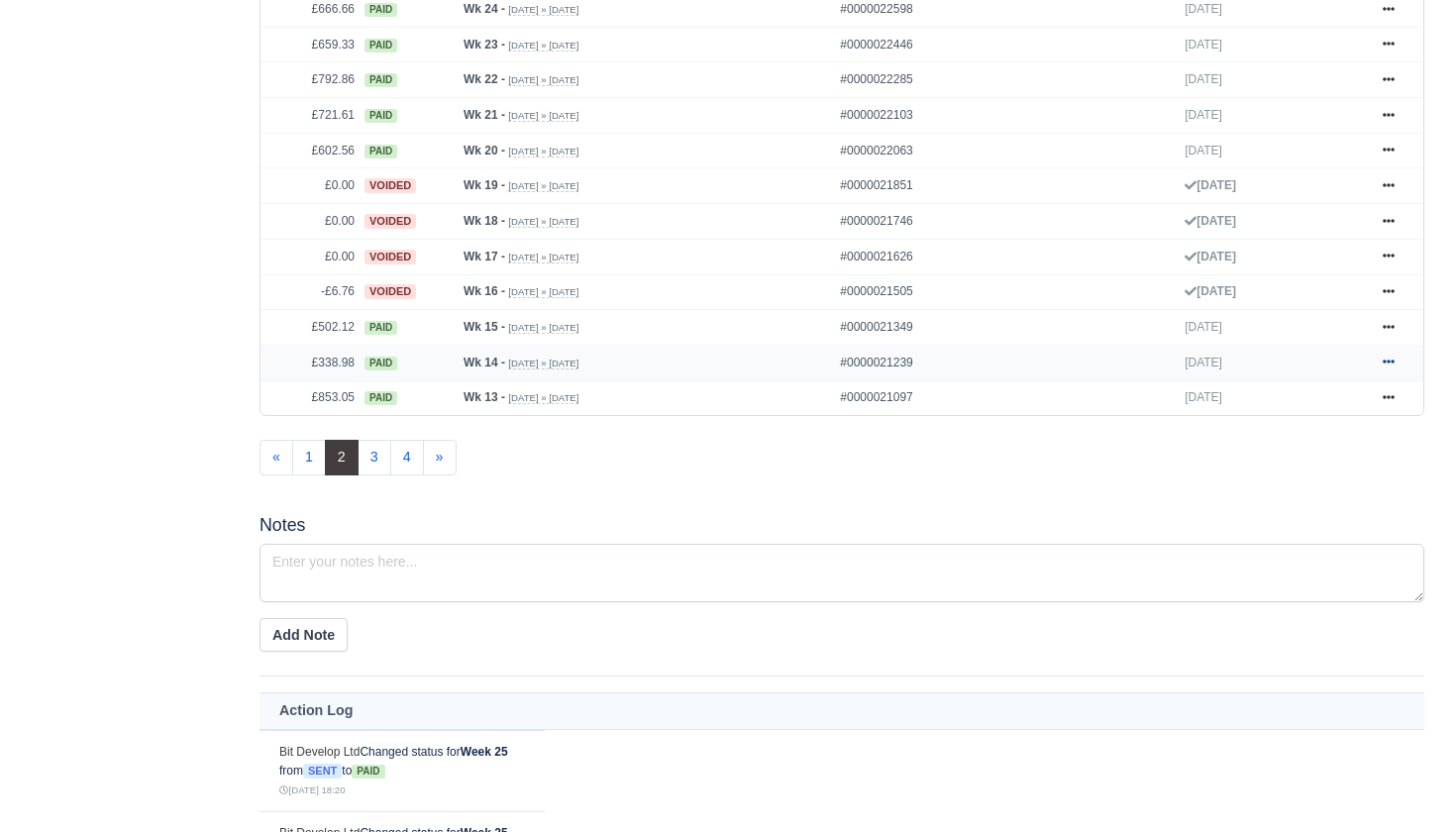
click at [1393, 368] on icon at bounding box center [1389, 362] width 12 height 12
click at [1325, 403] on link "Show Invoice" at bounding box center [1314, 399] width 176 height 42
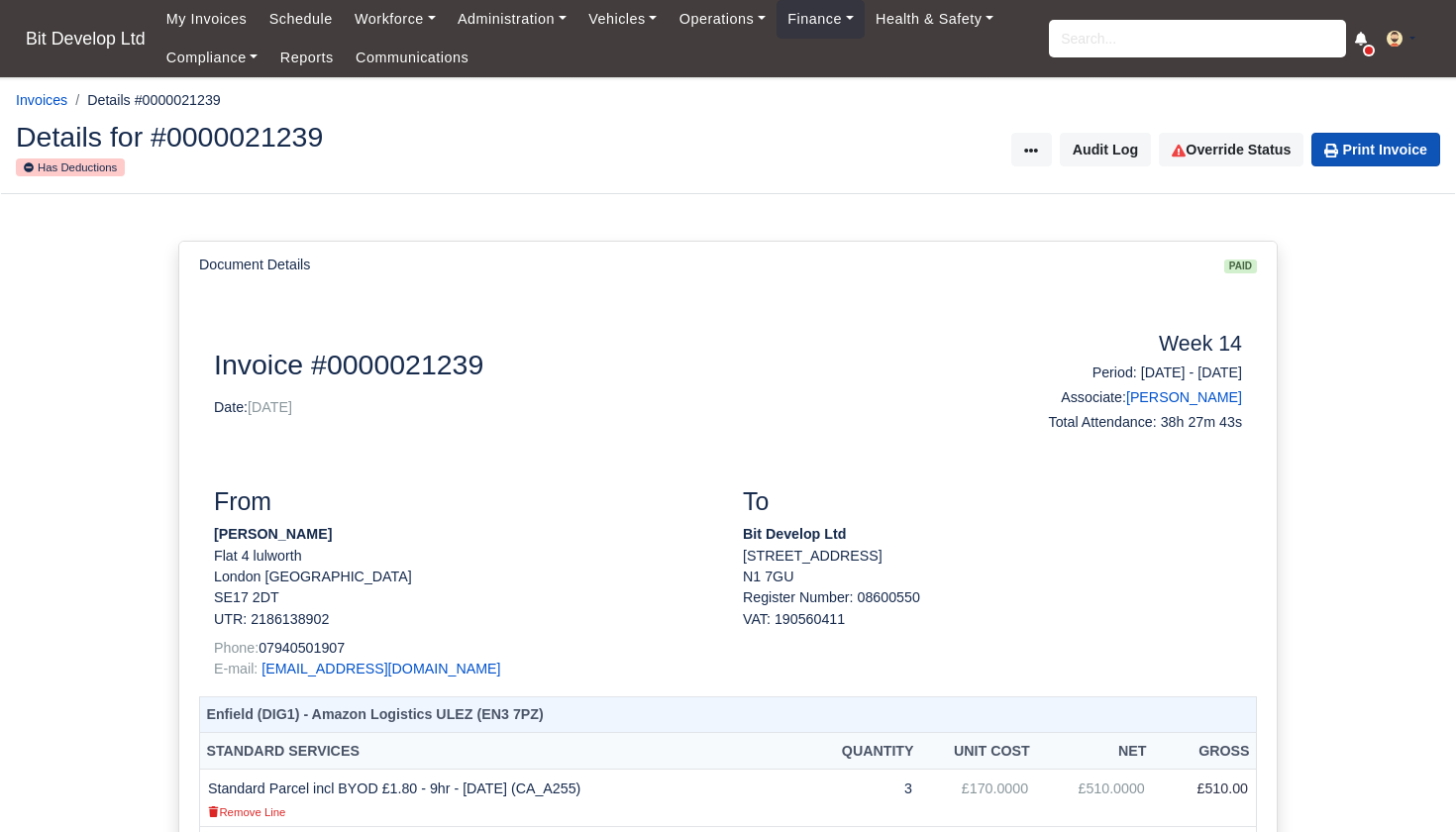
click at [1388, 152] on link "Print Invoice" at bounding box center [1376, 150] width 129 height 34
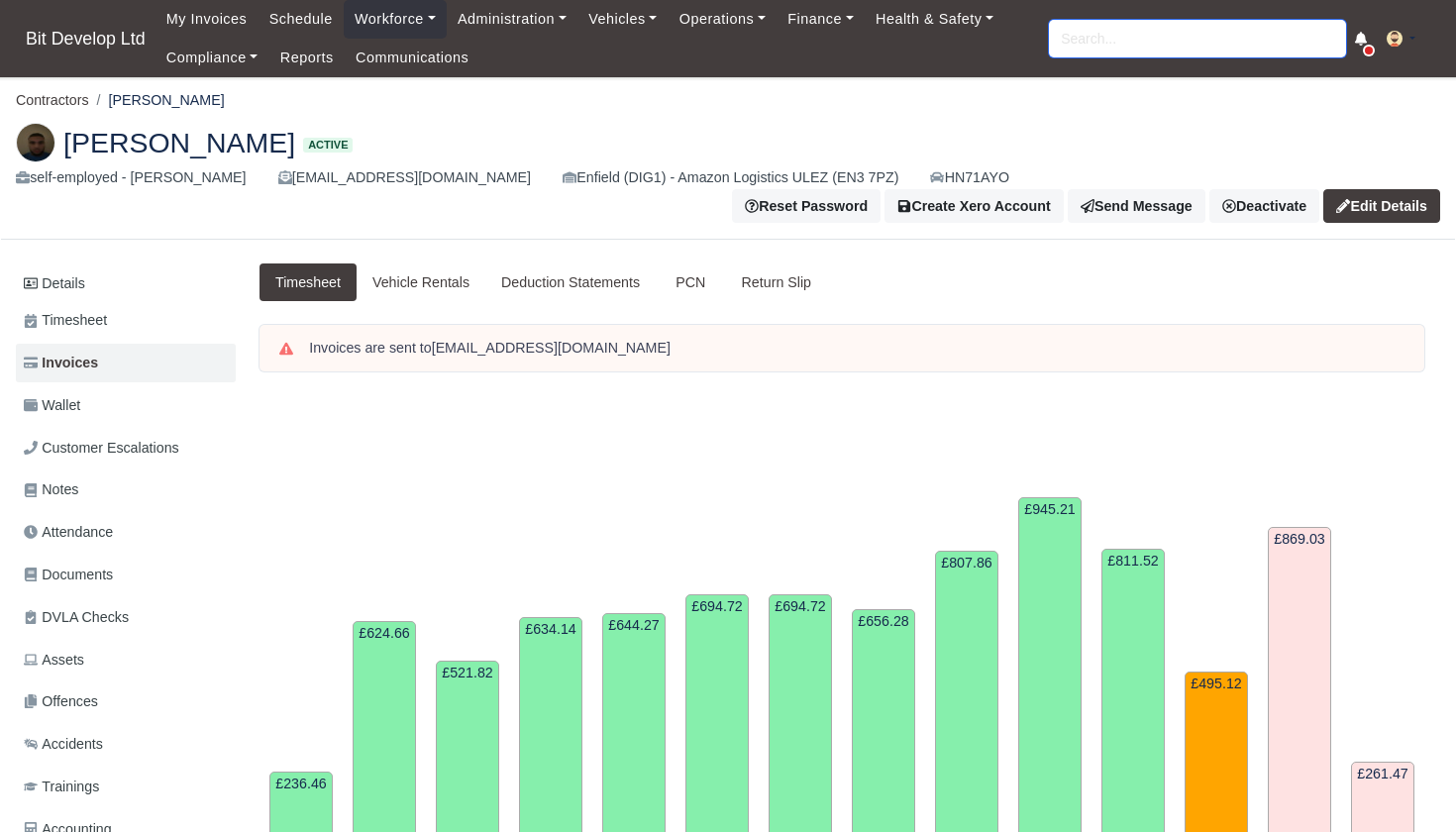
click at [1129, 38] on input "search" at bounding box center [1197, 39] width 297 height 38
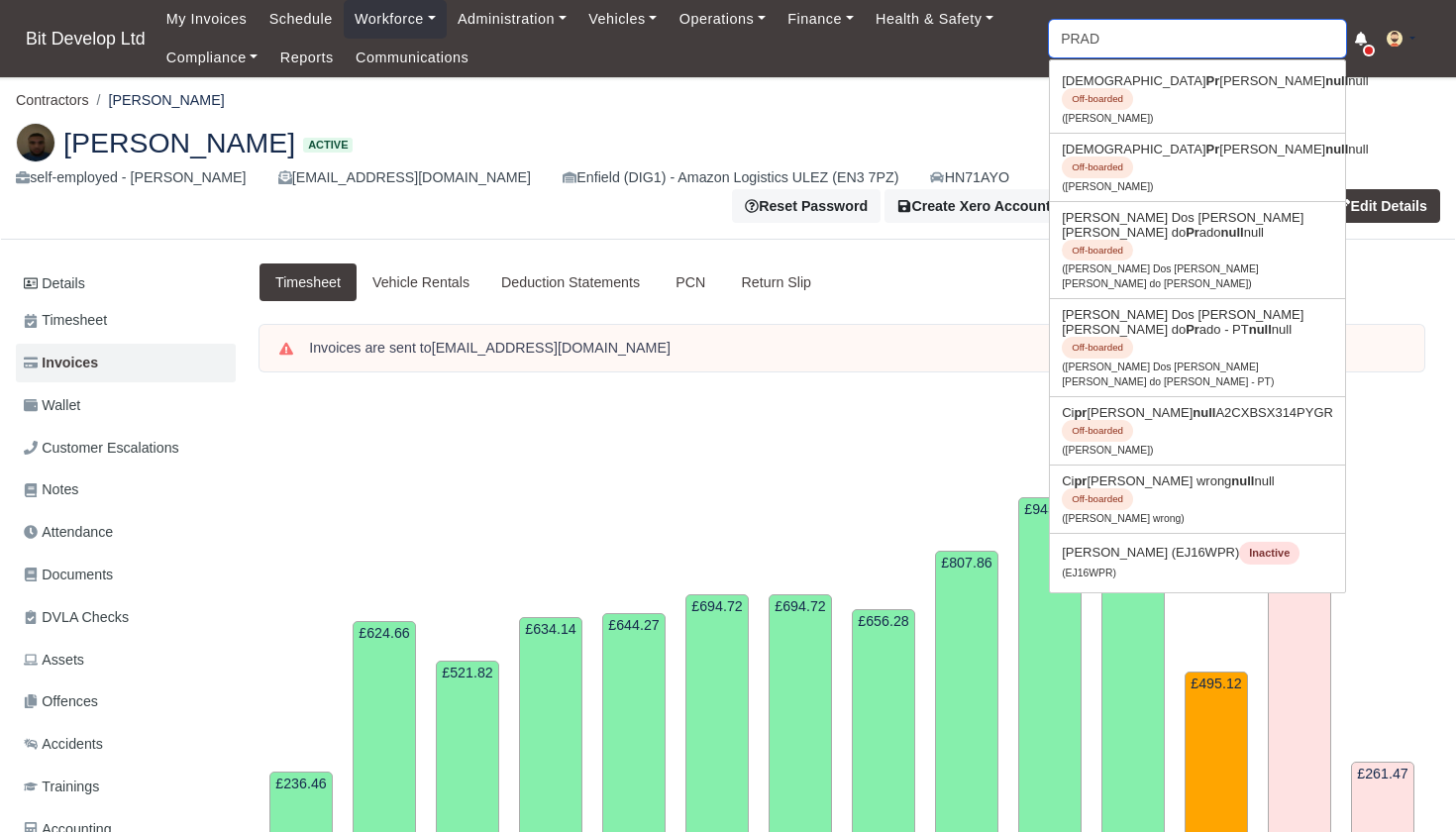
type input "PRADE"
type input "PRADEep shriselvam"
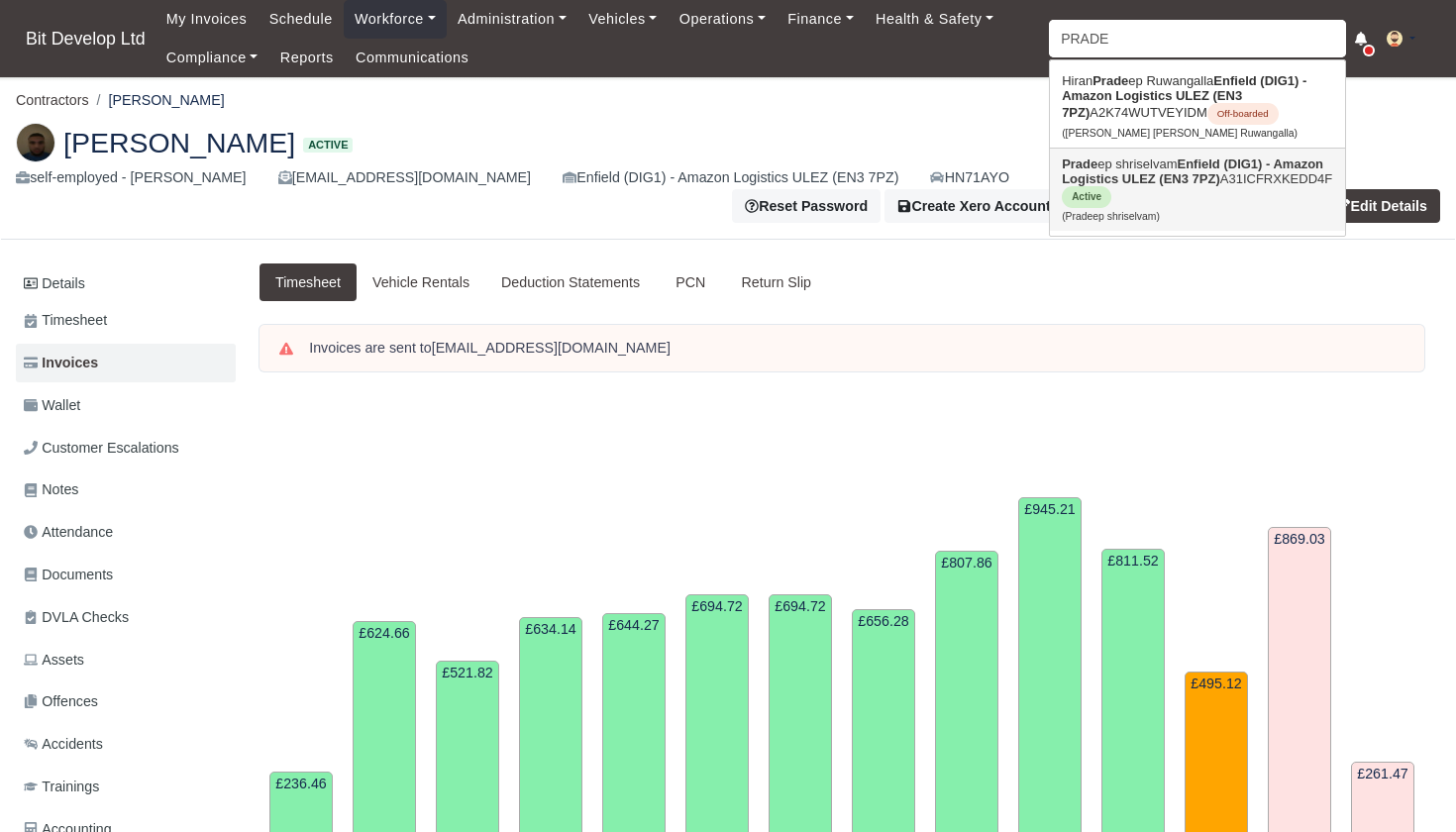
click at [1126, 171] on link "Prade ep shriselvam Enfield (DIG1) - Amazon Logistics ULEZ (EN3 7PZ) A31ICFRXKE…" at bounding box center [1197, 189] width 295 height 82
type input "Pradeep shriselvam"
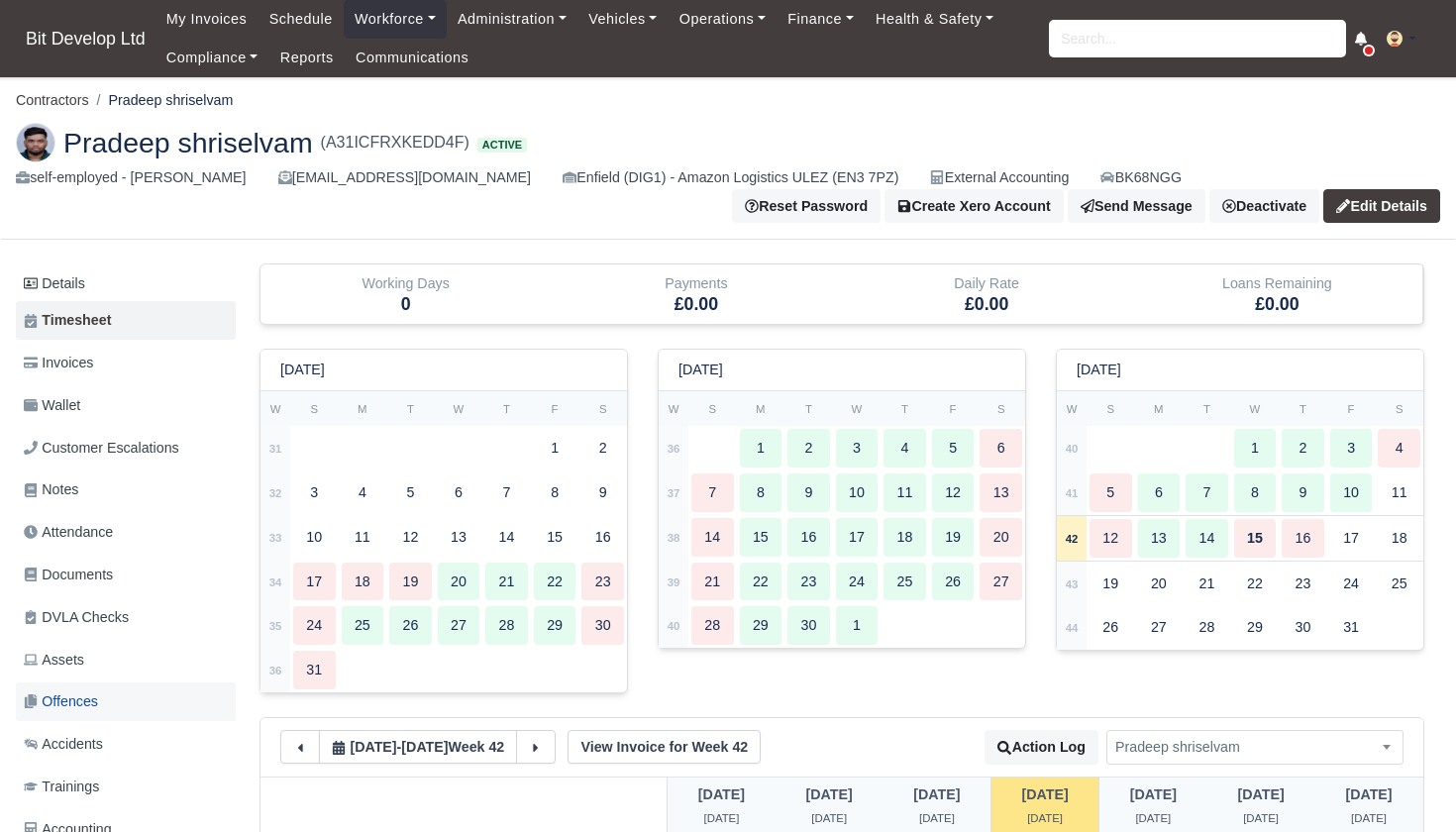
click at [89, 696] on span "Offences" at bounding box center [60, 701] width 74 height 23
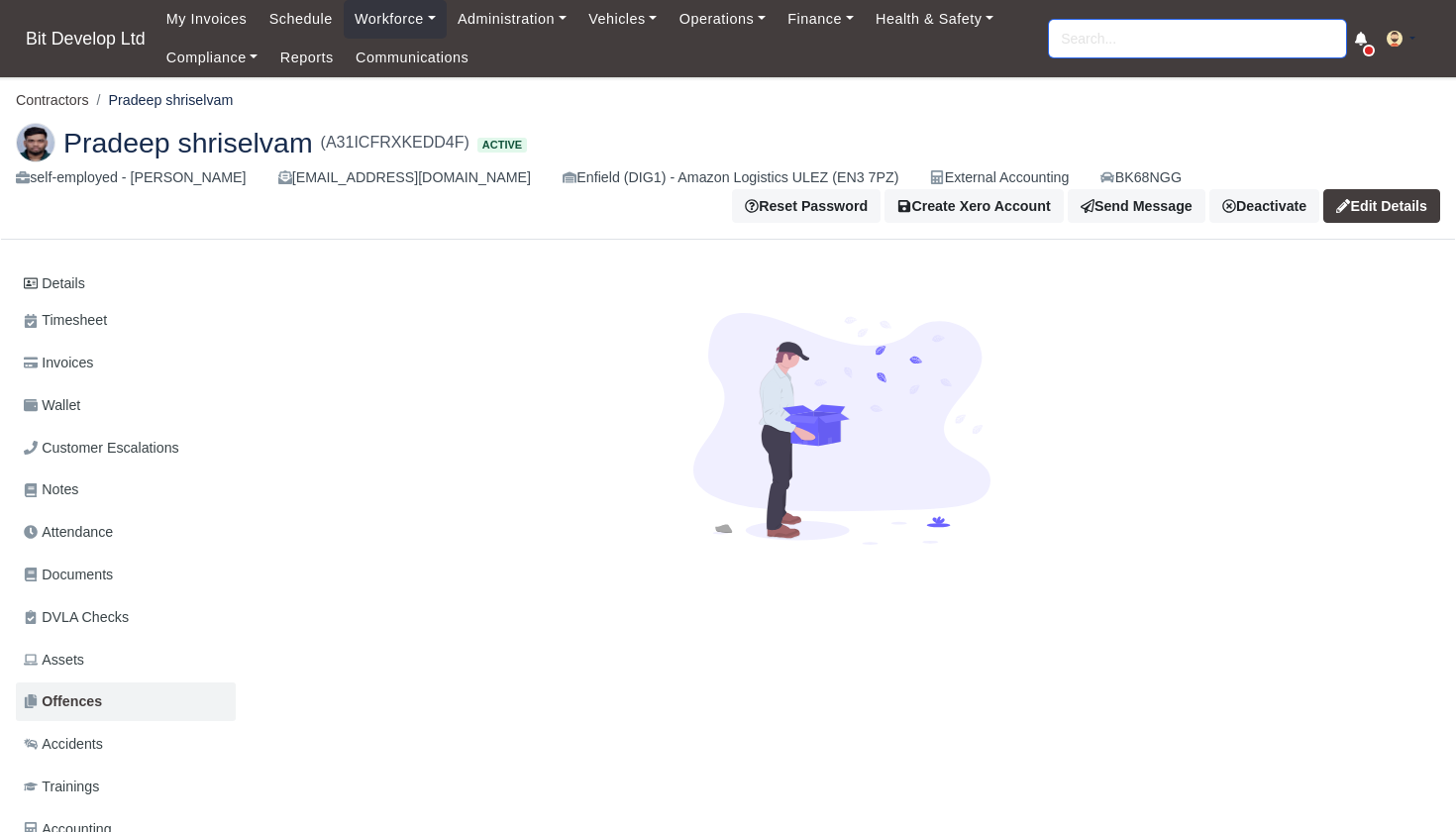
click at [1154, 45] on input "search" at bounding box center [1197, 39] width 297 height 38
type input "LYU"
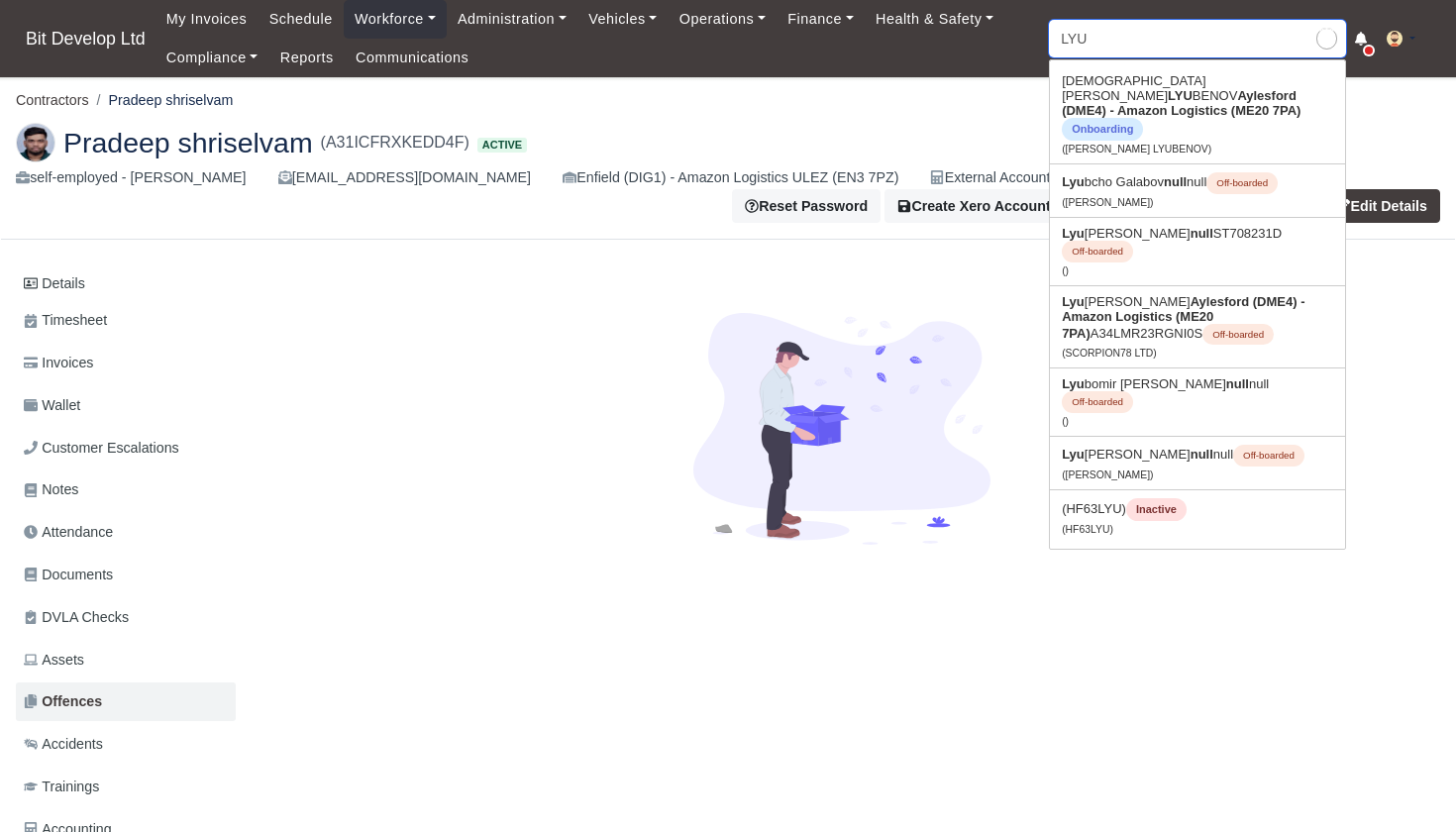
type input "LYUbcho Galabov"
type input "LYUM"
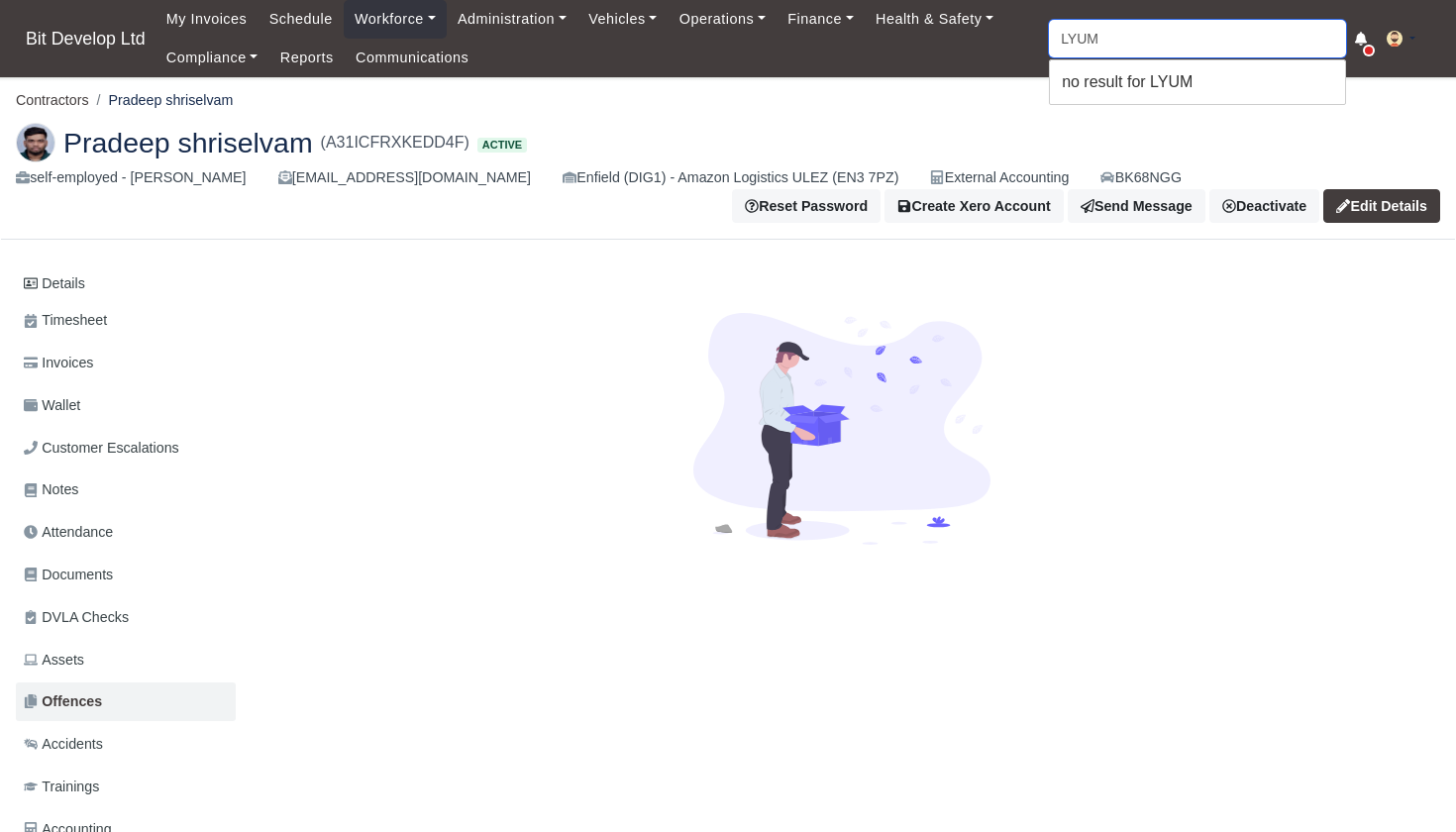
type input "LYU"
type input "LYUbcho Galabov"
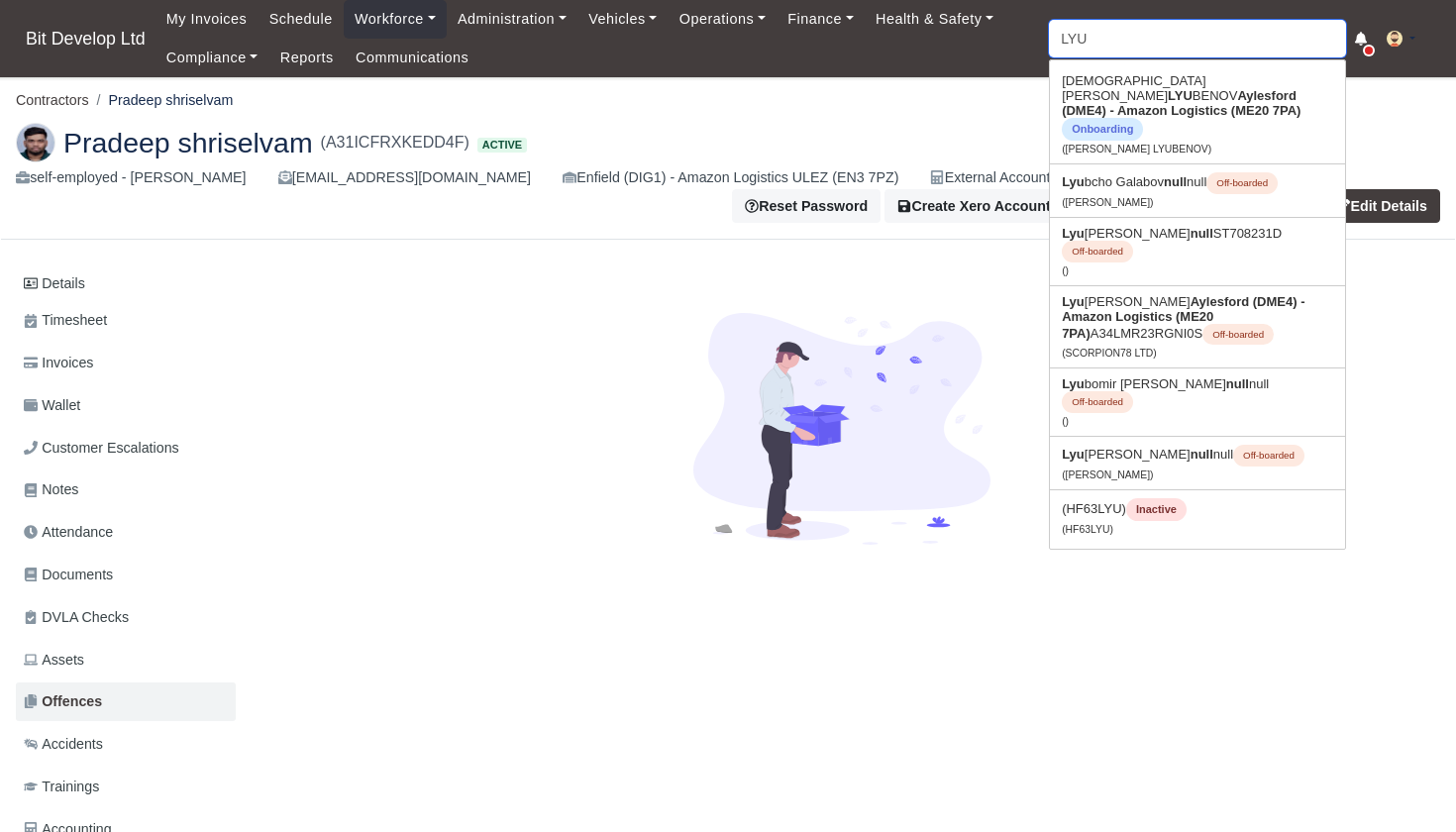
type input "LYUD"
type input "LYUDmil Iliev"
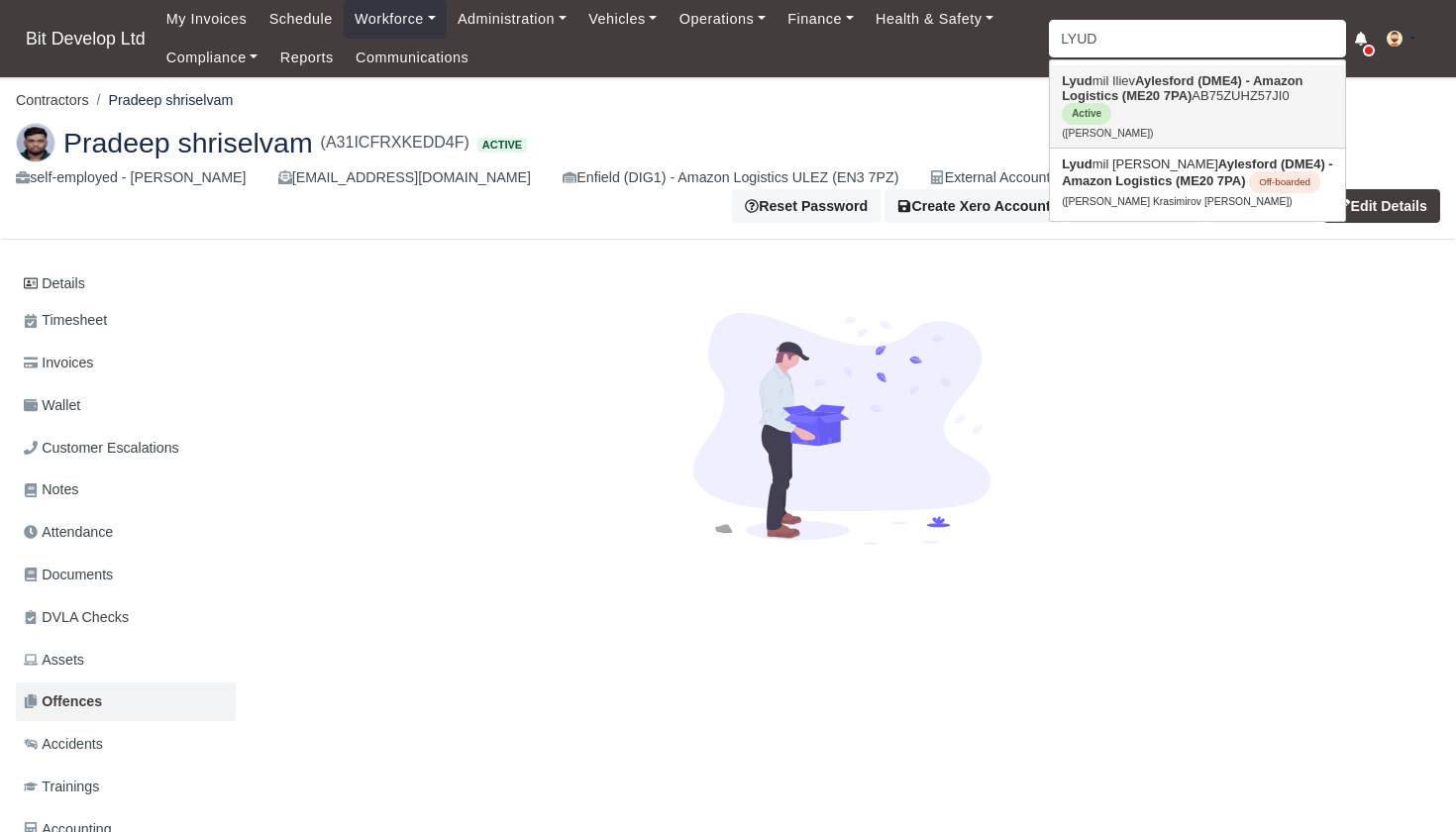
click at [1172, 99] on strong "Aylesford (DME4) - Amazon Logistics (ME20 7PA)" at bounding box center [1181, 88] width 241 height 30
type input "Lyudmil Iliev"
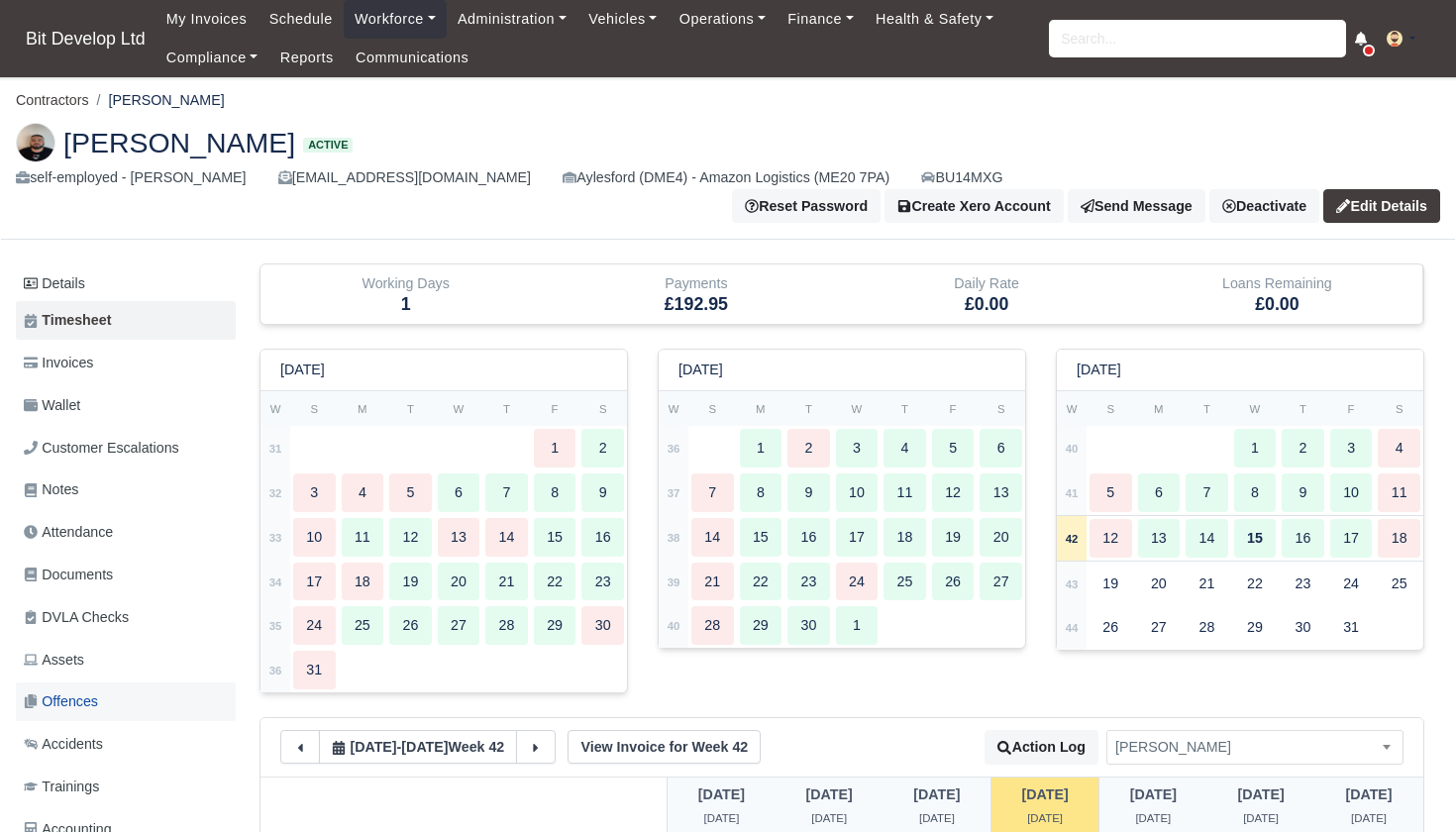
click at [78, 690] on span "Offences" at bounding box center [60, 701] width 74 height 23
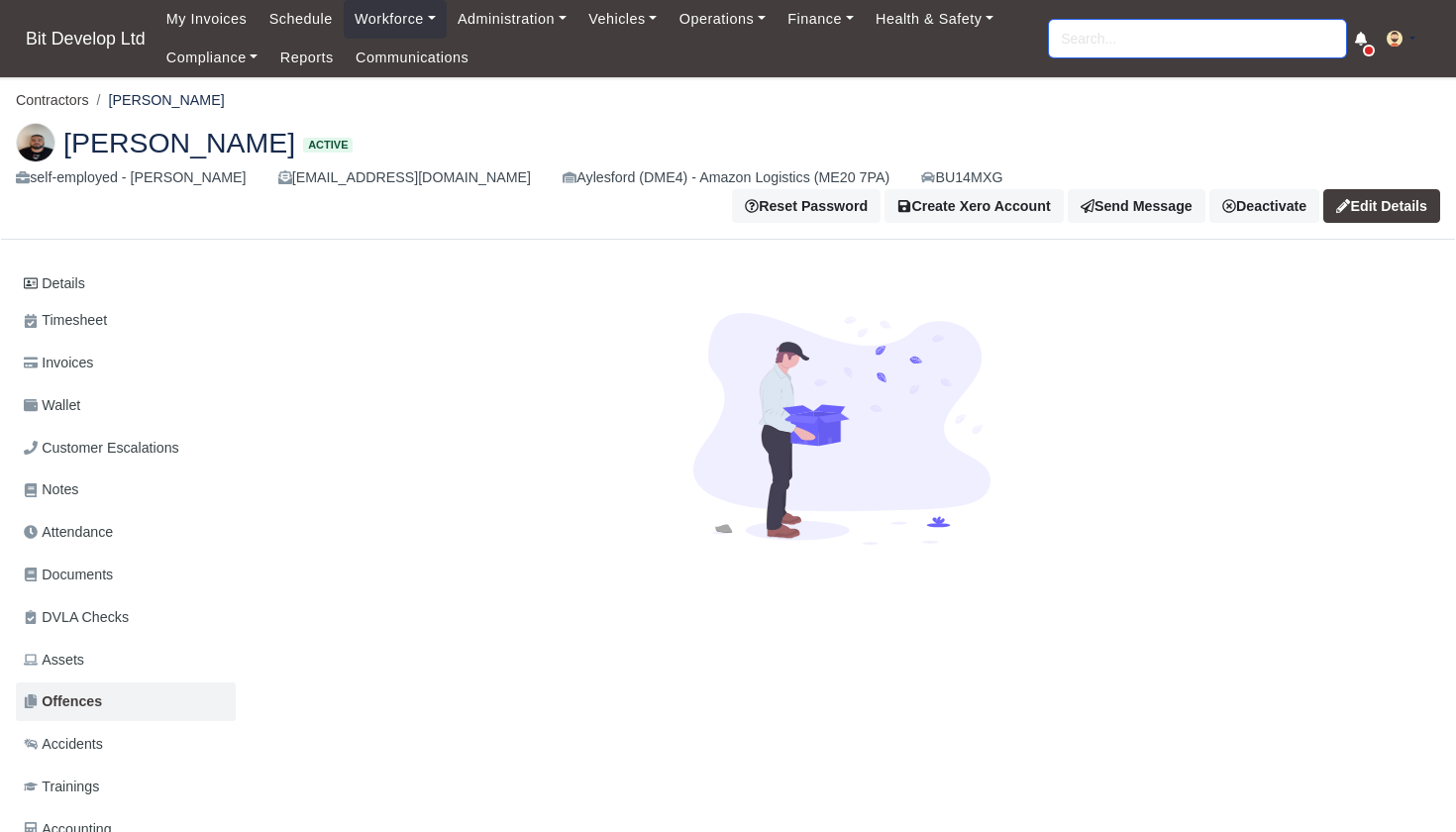
click at [1095, 42] on input "search" at bounding box center [1197, 39] width 297 height 38
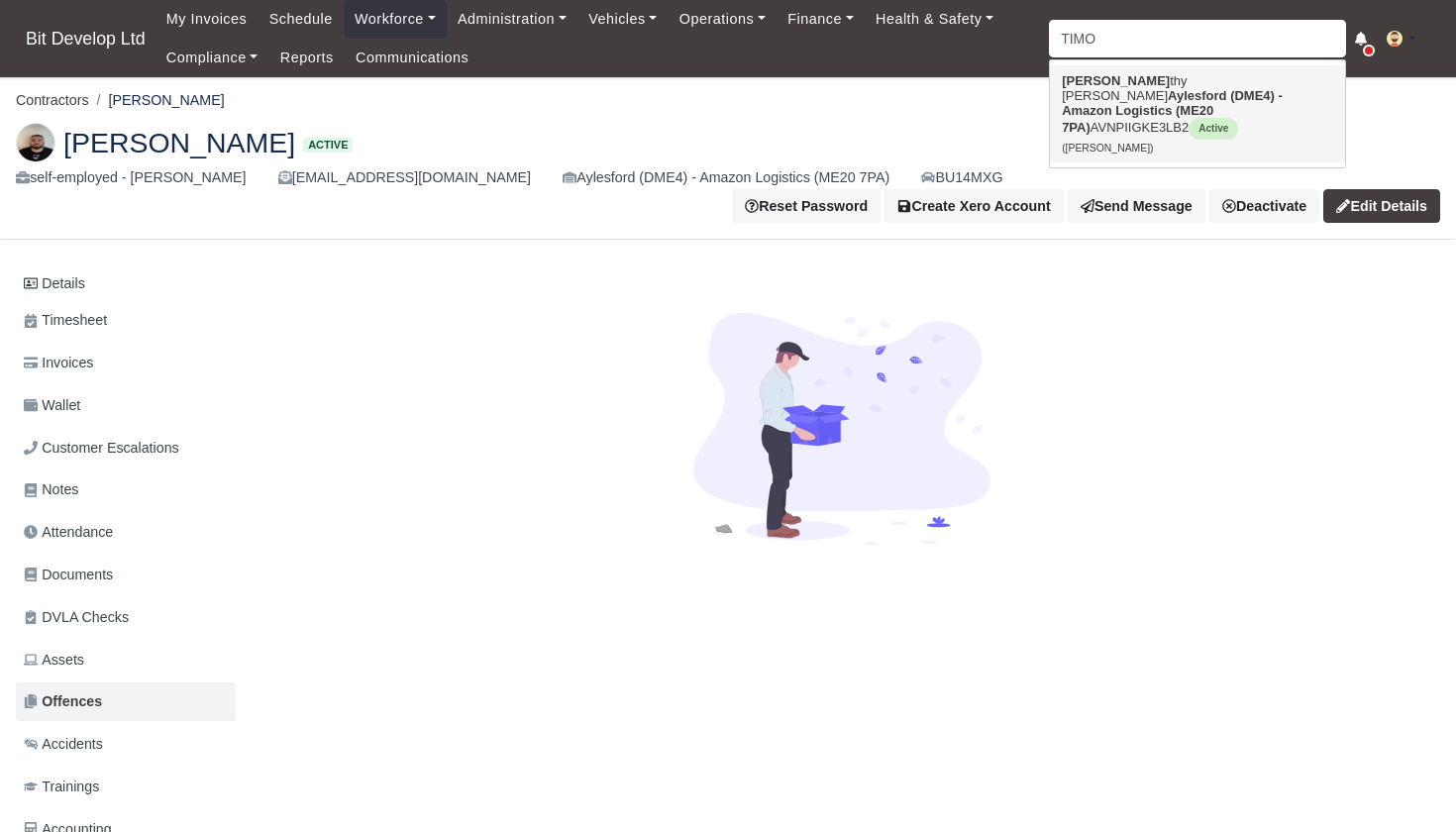
click at [1092, 83] on link "[PERSON_NAME] (DME4) - Amazon Logistics (ME20 7PA) AVNPIIGKE3LB2 Active ([PERSO…" at bounding box center [1197, 114] width 295 height 97
type input "[PERSON_NAME]"
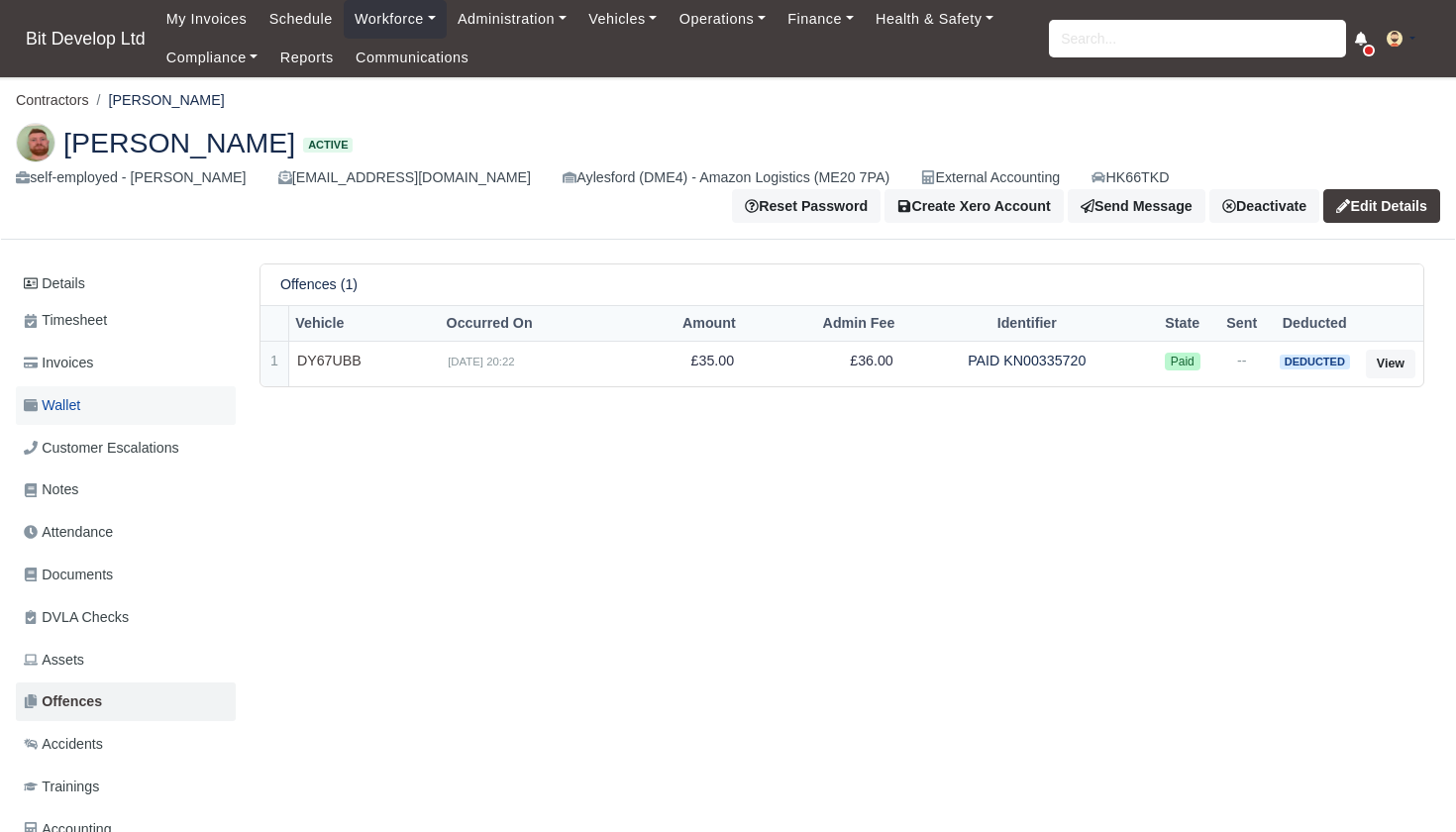
click at [73, 398] on span "Wallet" at bounding box center [52, 406] width 56 height 23
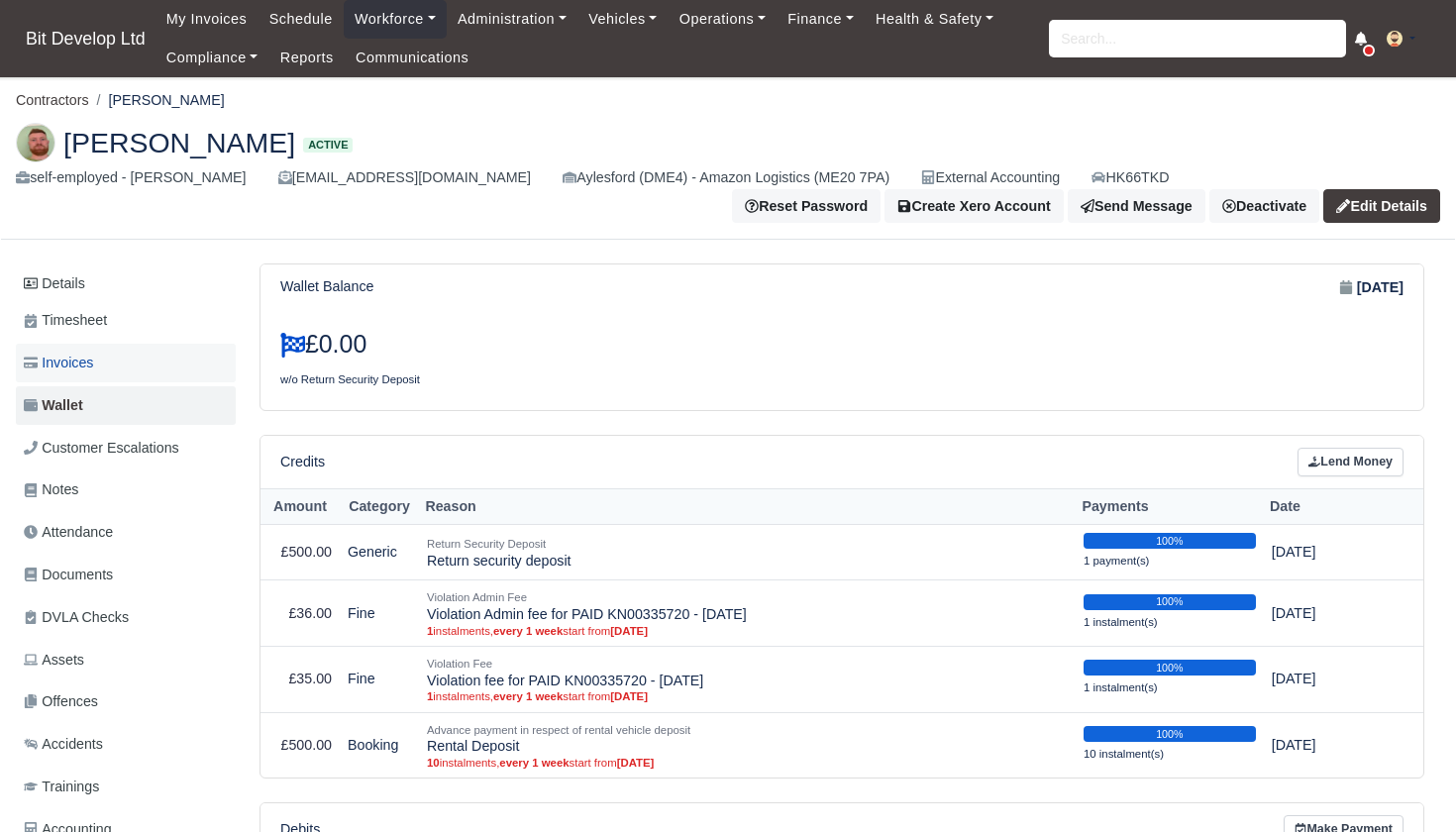
click at [83, 359] on span "Invoices" at bounding box center [58, 363] width 69 height 23
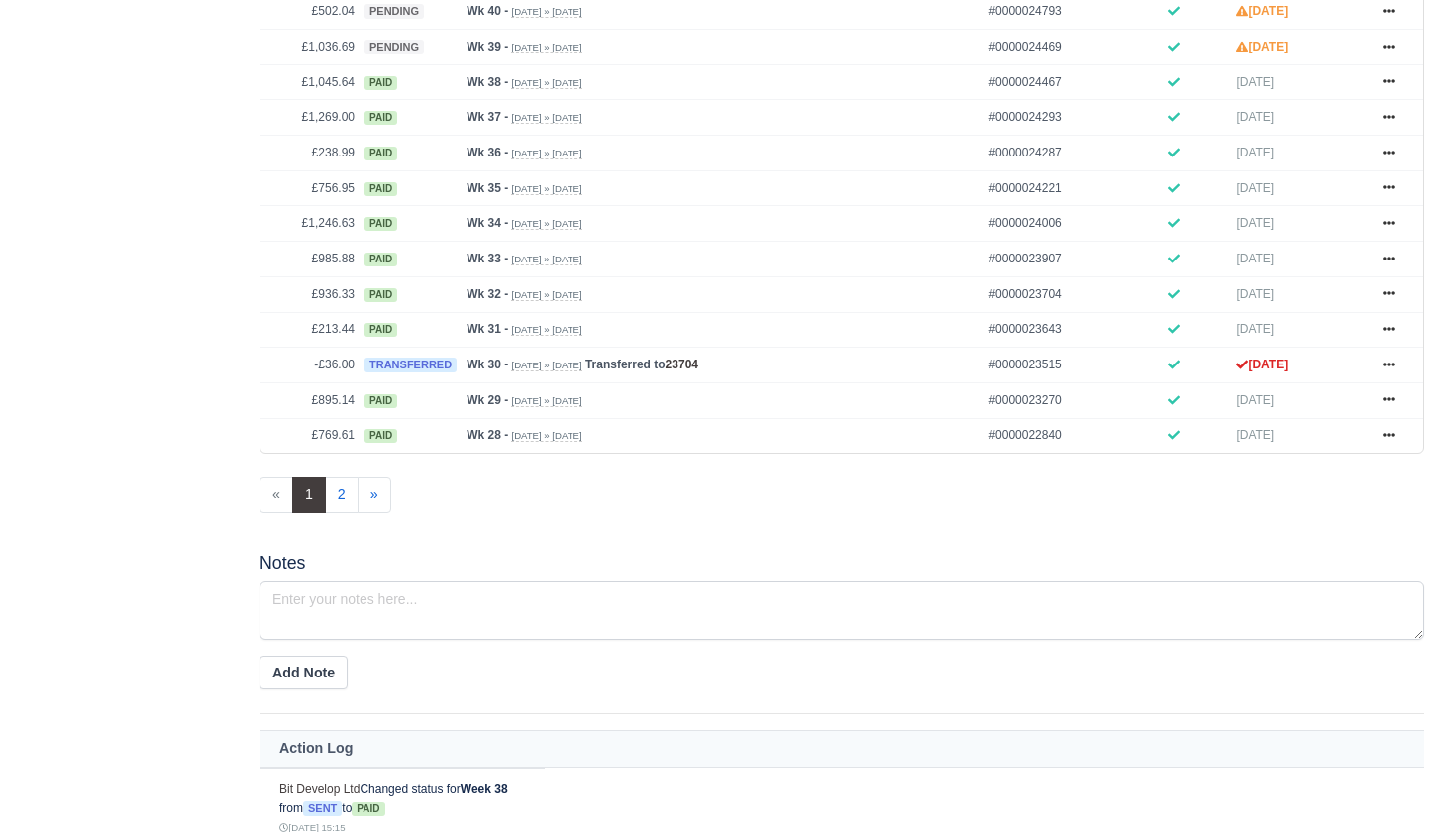
scroll to position [1035, 0]
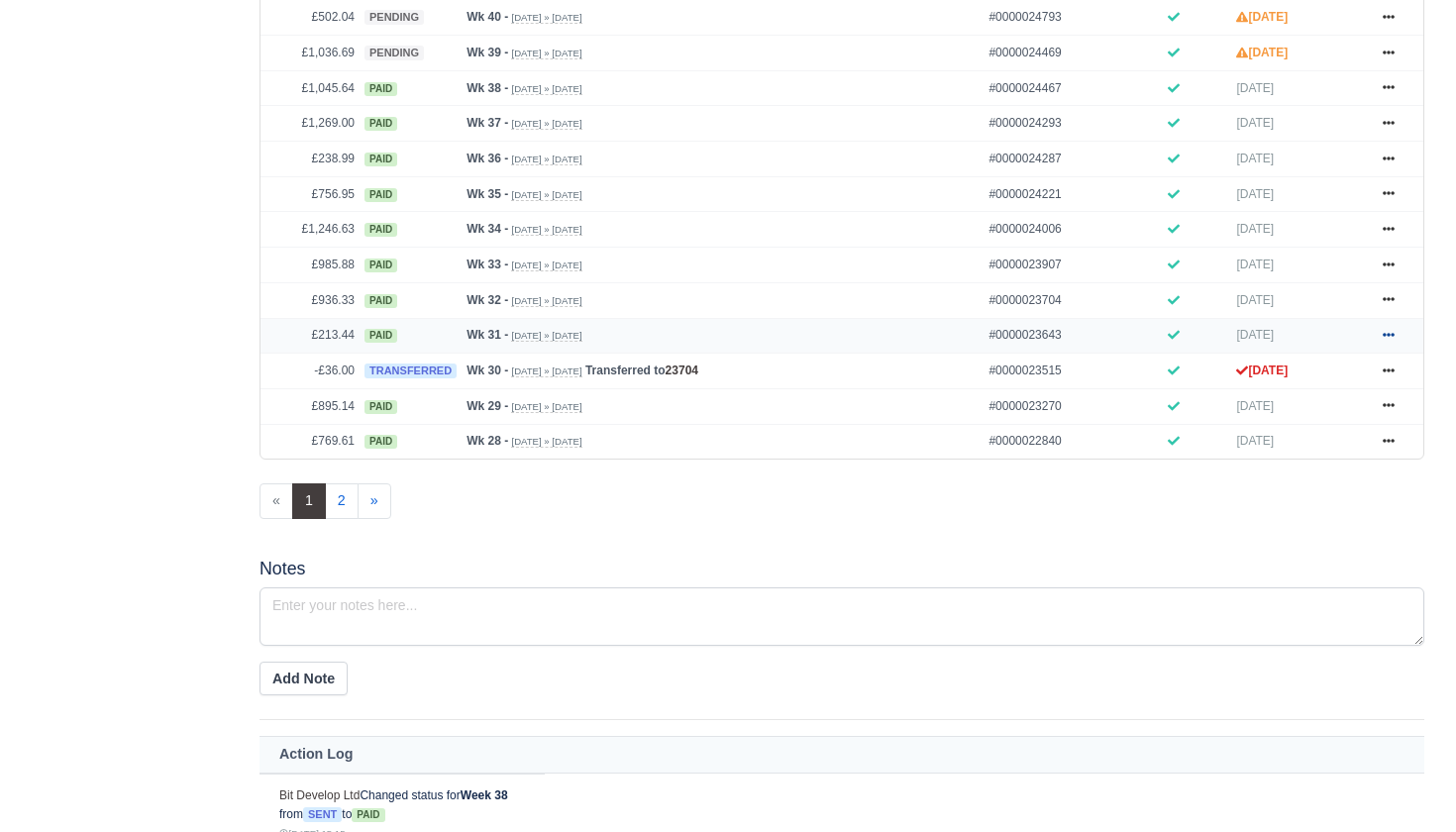
click at [1394, 341] on icon at bounding box center [1389, 335] width 12 height 12
click at [1286, 393] on link "Show Invoice" at bounding box center [1314, 372] width 176 height 42
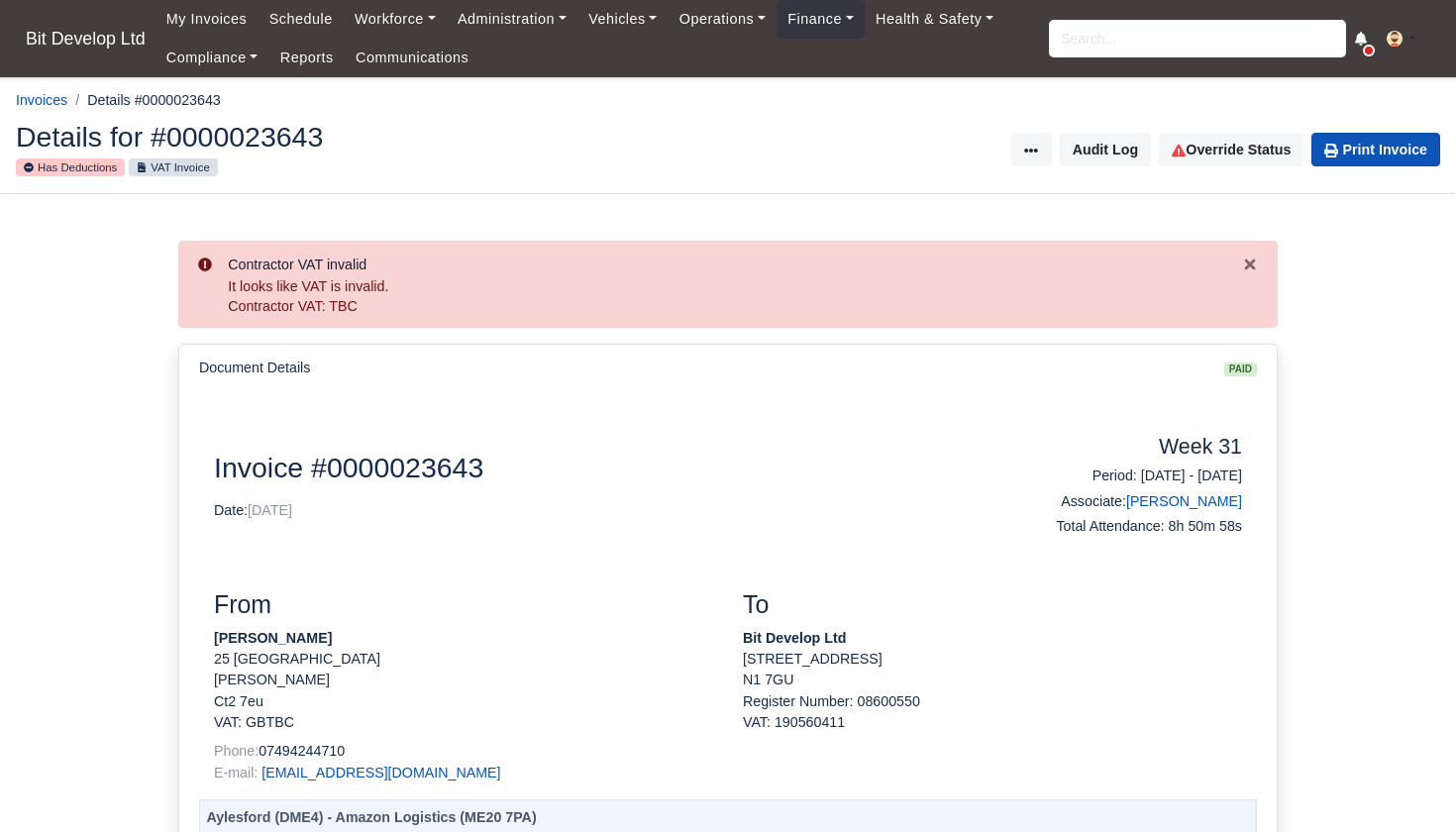
click at [1396, 152] on link "Print Invoice" at bounding box center [1376, 150] width 129 height 34
